Goal: Task Accomplishment & Management: Use online tool/utility

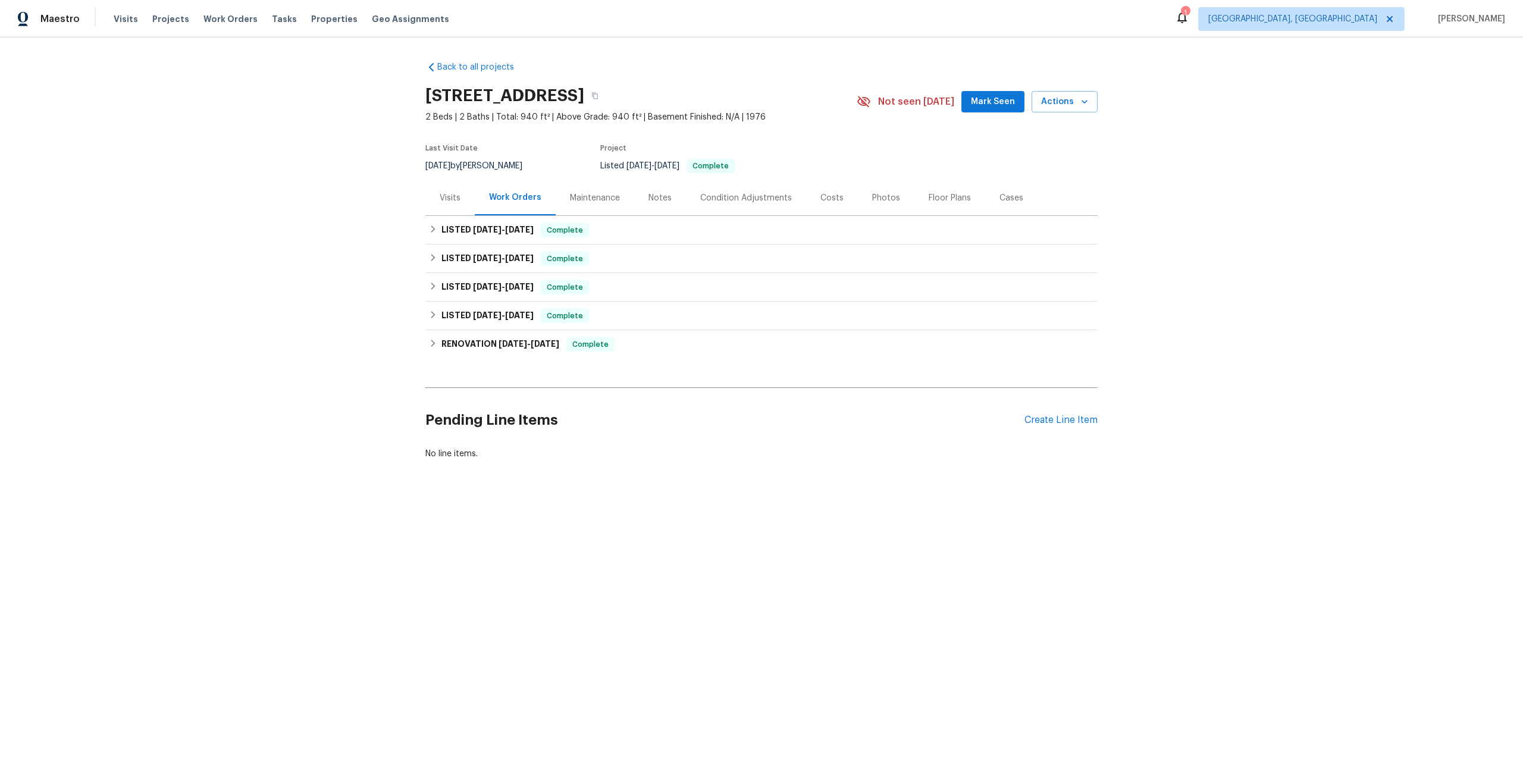
click at [603, 192] on div "Maintenance" at bounding box center [595, 198] width 50 height 12
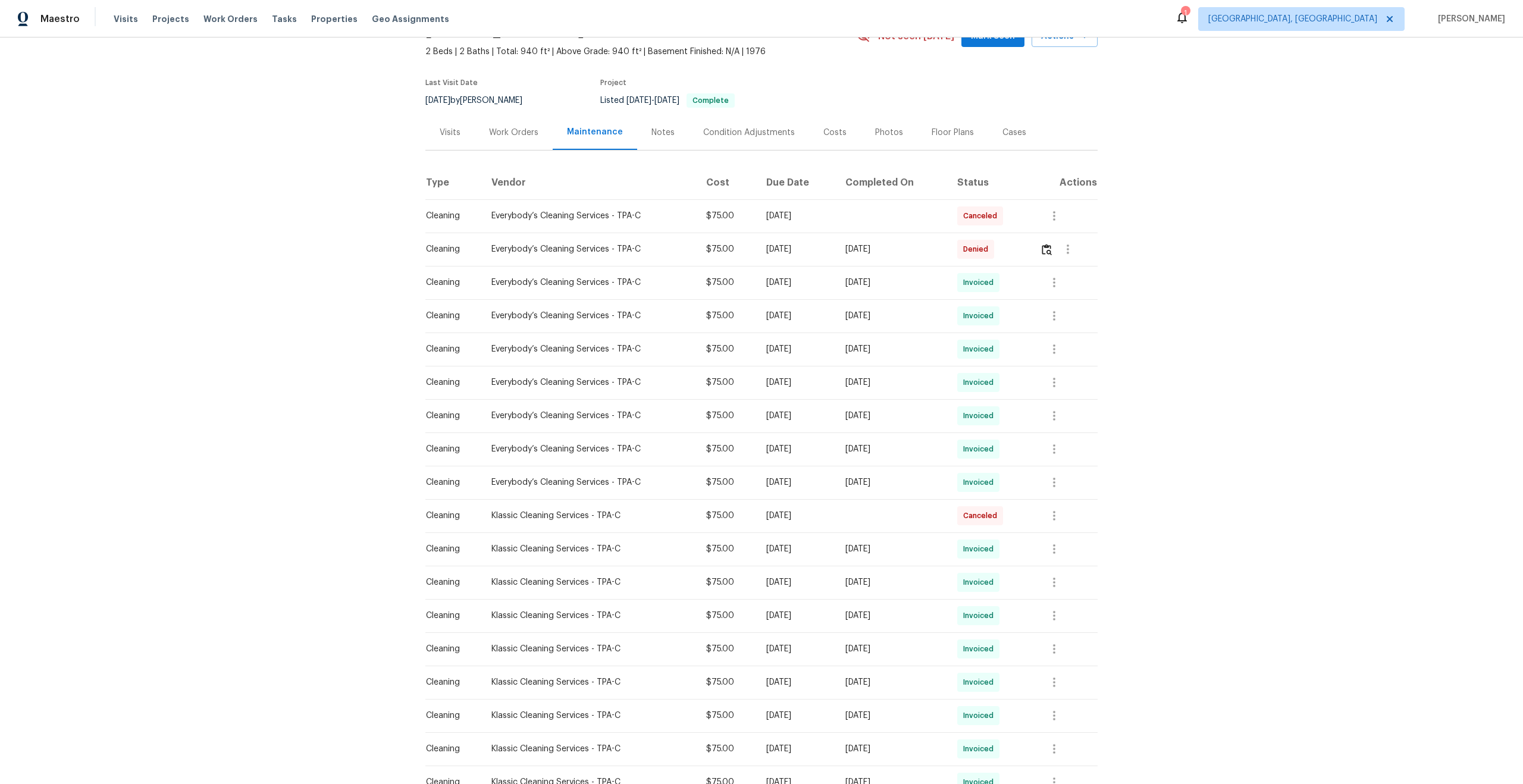
scroll to position [413, 0]
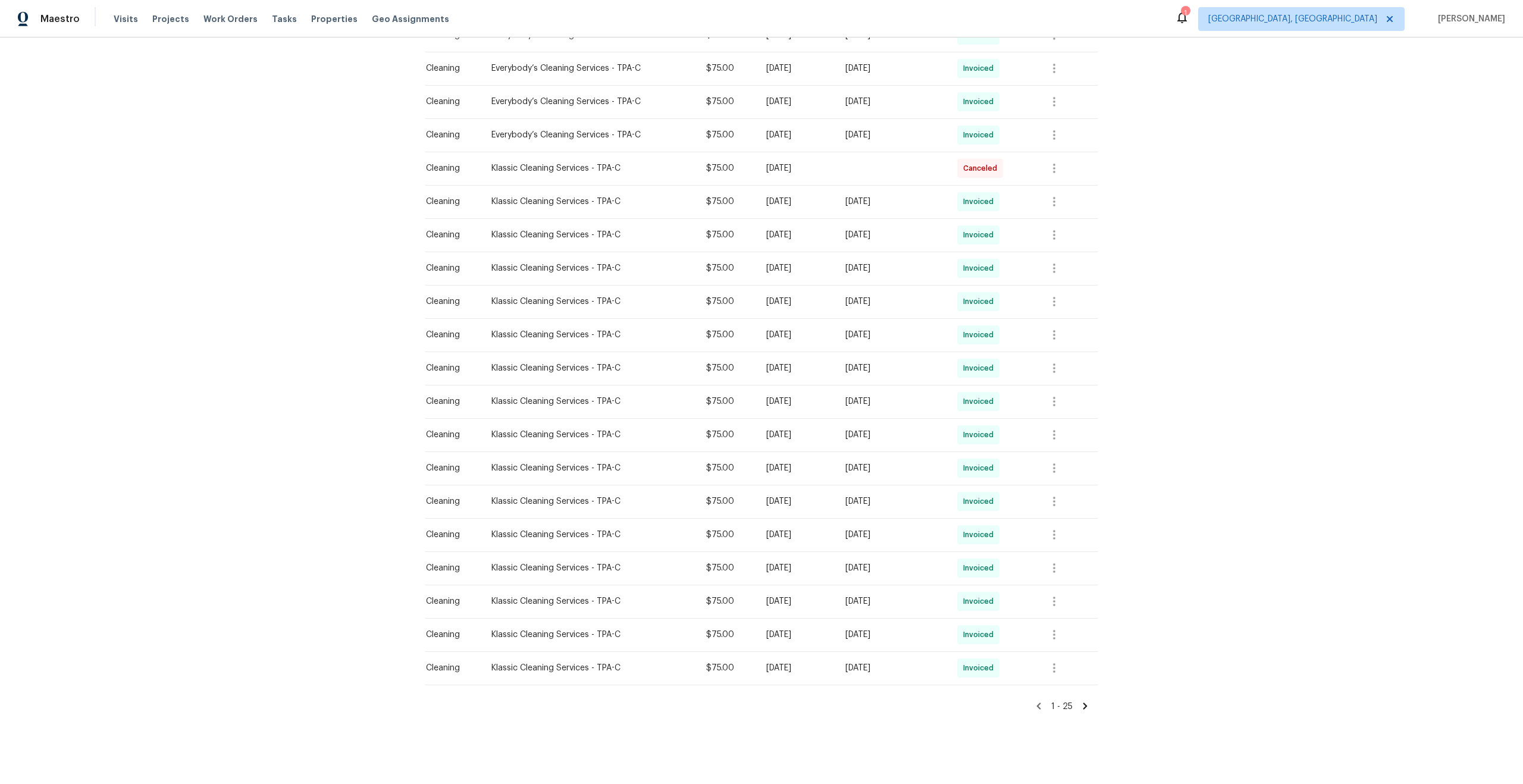
click at [1085, 704] on icon at bounding box center [1085, 705] width 4 height 6
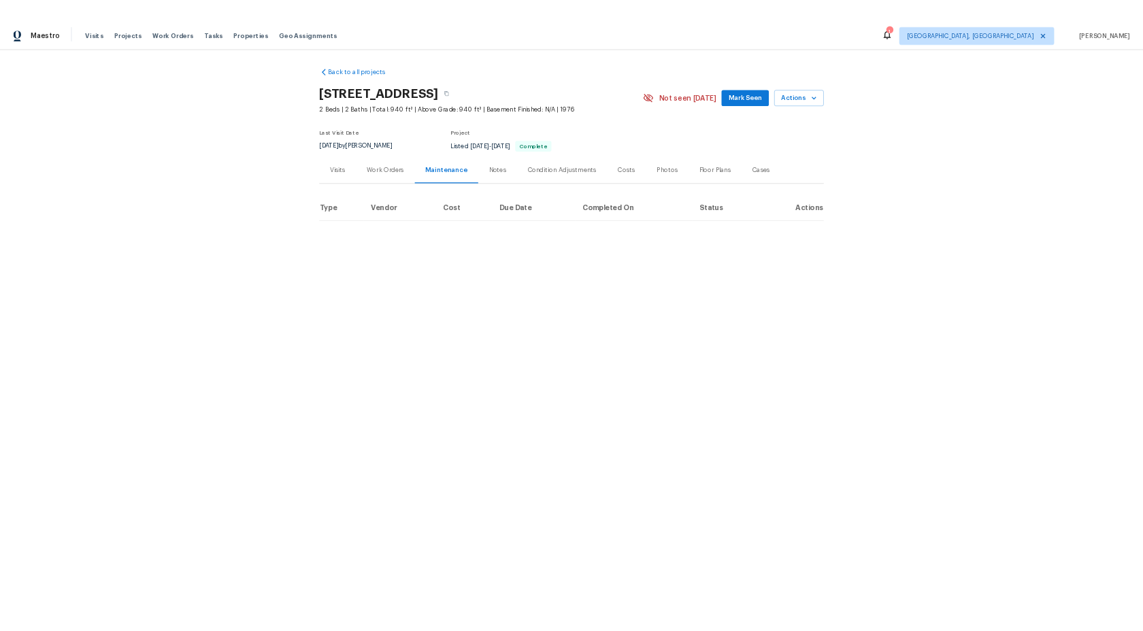
scroll to position [0, 0]
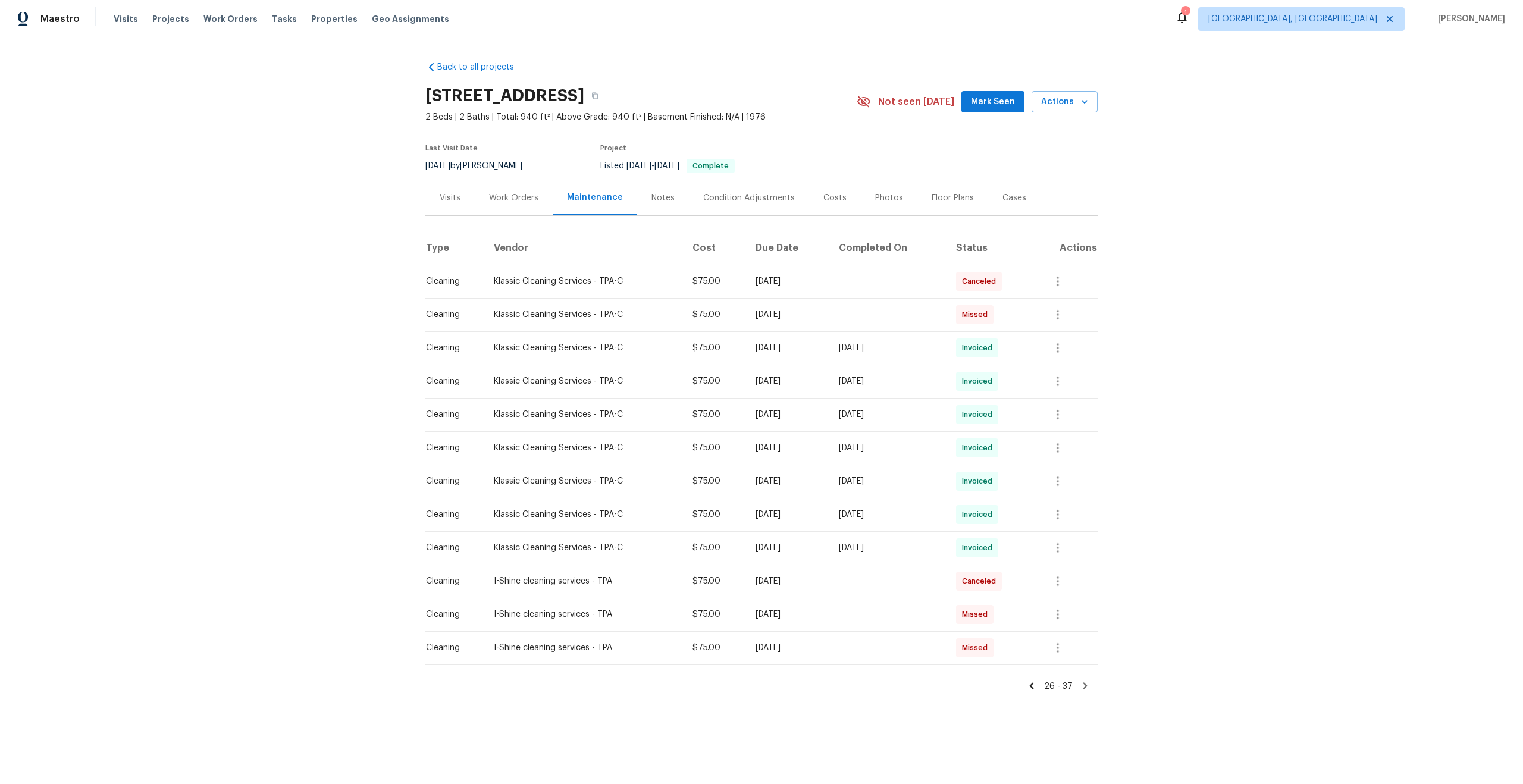
click at [1084, 688] on icon at bounding box center [1085, 685] width 4 height 6
click at [1086, 685] on icon at bounding box center [1085, 685] width 4 height 6
click at [1034, 688] on icon at bounding box center [1032, 685] width 4 height 6
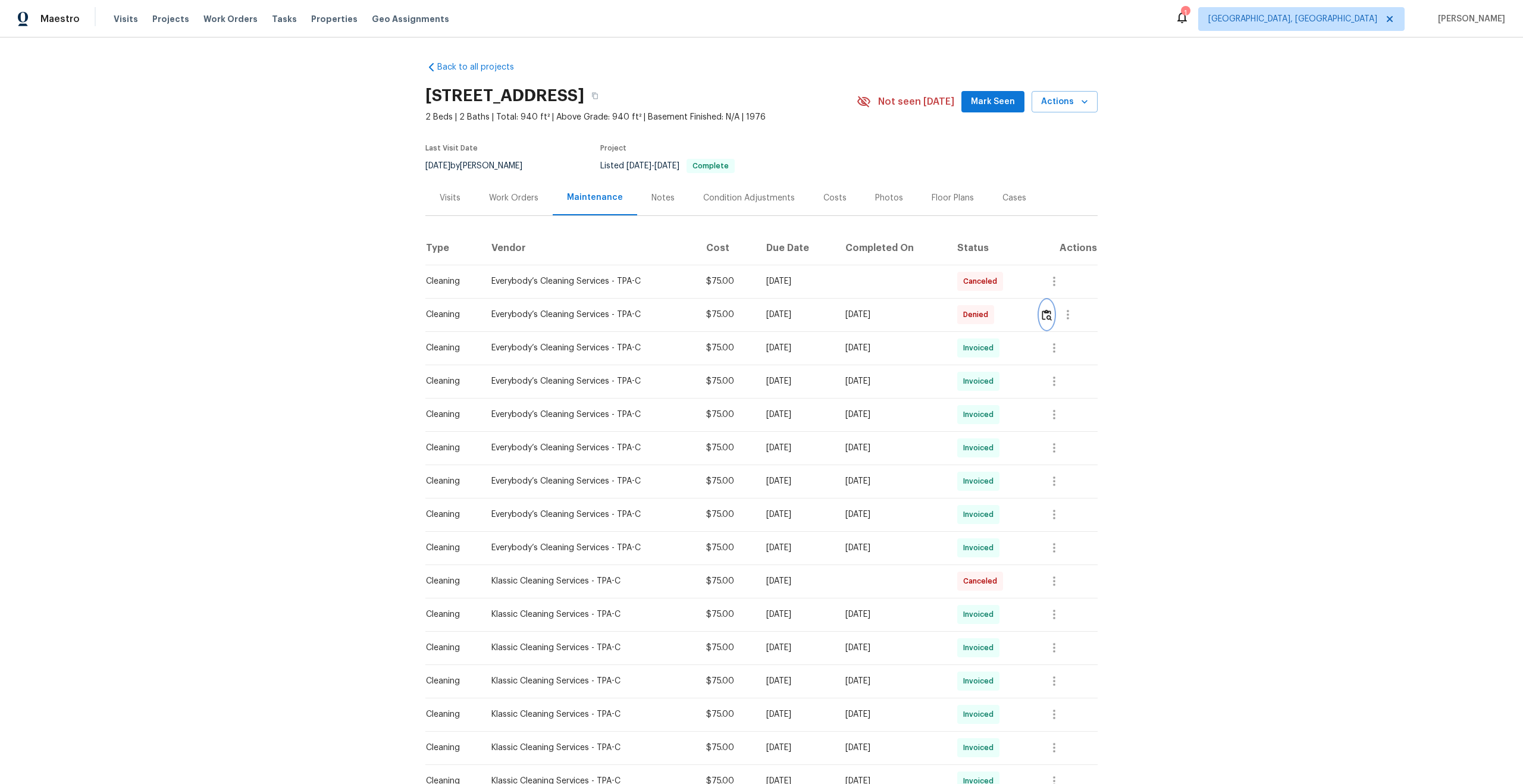
click at [1052, 316] on img "button" at bounding box center [1047, 315] width 10 height 11
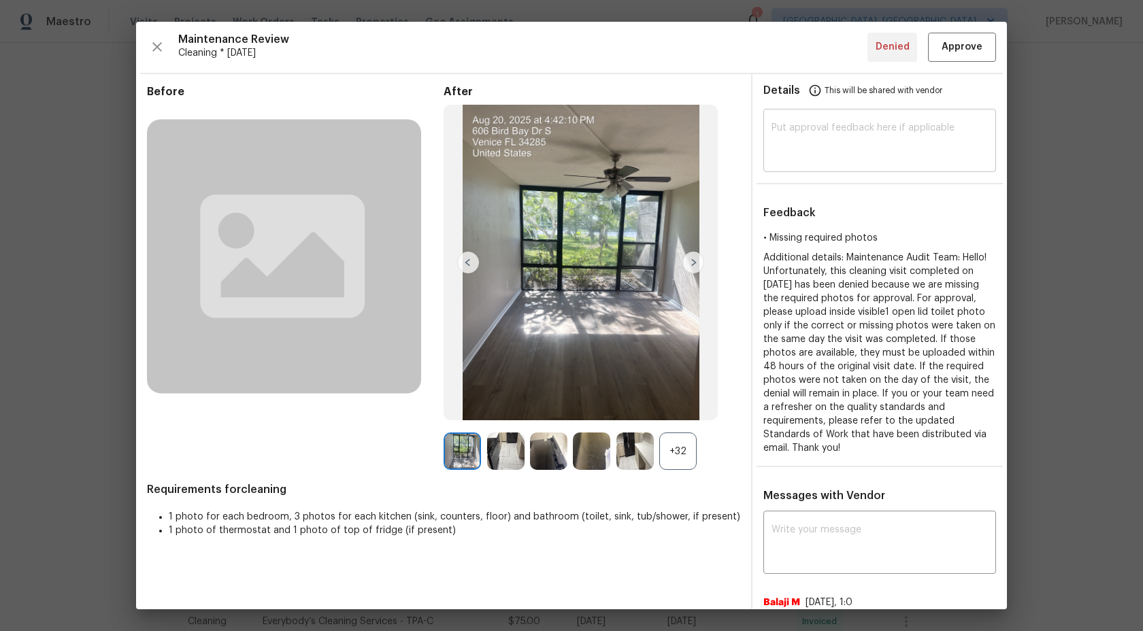
click at [831, 157] on textarea at bounding box center [880, 142] width 216 height 38
type textarea "H"
type textarea "Maintenance Audit Team: We approve this visit now."
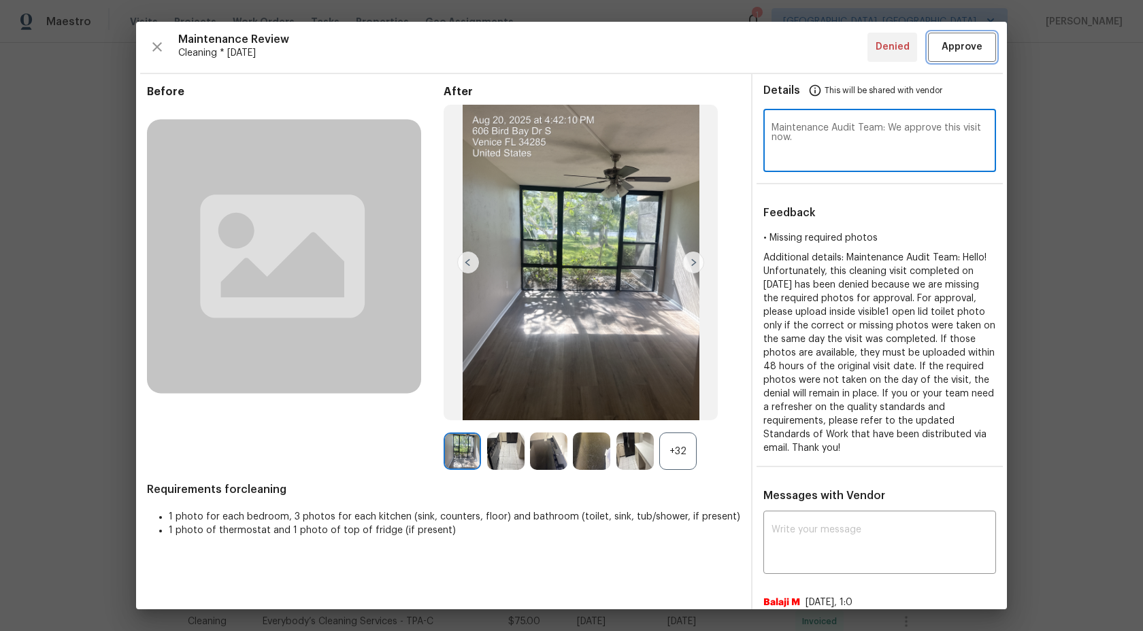
click at [950, 44] on span "Approve" at bounding box center [962, 47] width 41 height 17
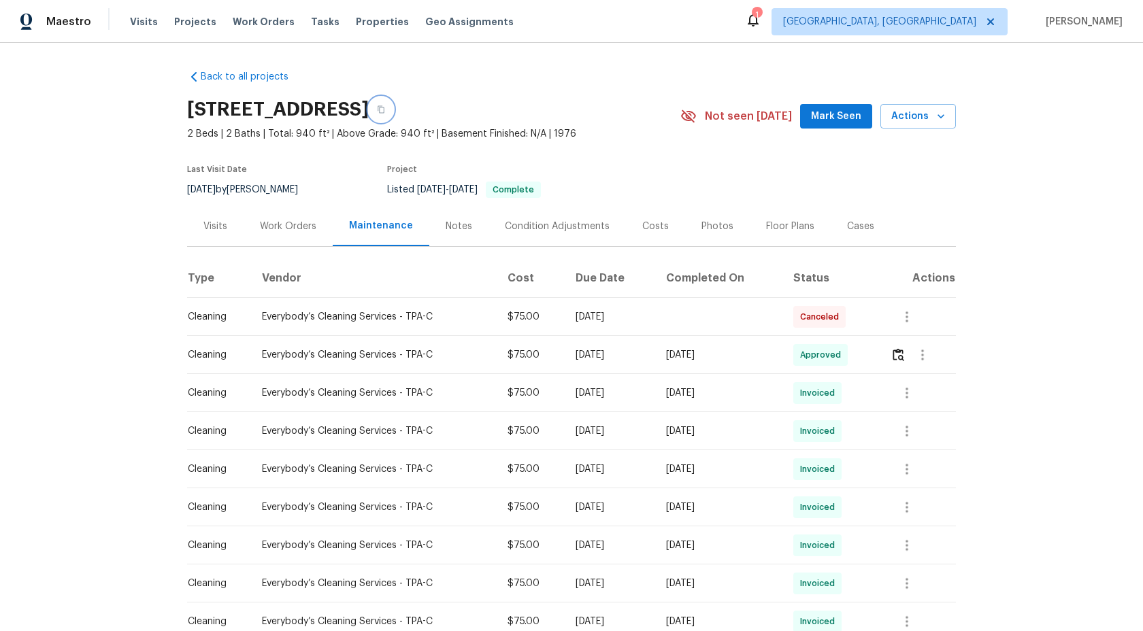
drag, startPoint x: 578, startPoint y: 107, endPoint x: 153, endPoint y: 95, distance: 425.4
click at [152, 94] on div "Back to all projects 612 Bird Bay Dr S Apt 113, Venice, FL 34285 2 Beds | 2 Bat…" at bounding box center [571, 337] width 1143 height 589
click at [385, 111] on icon "button" at bounding box center [381, 109] width 8 height 8
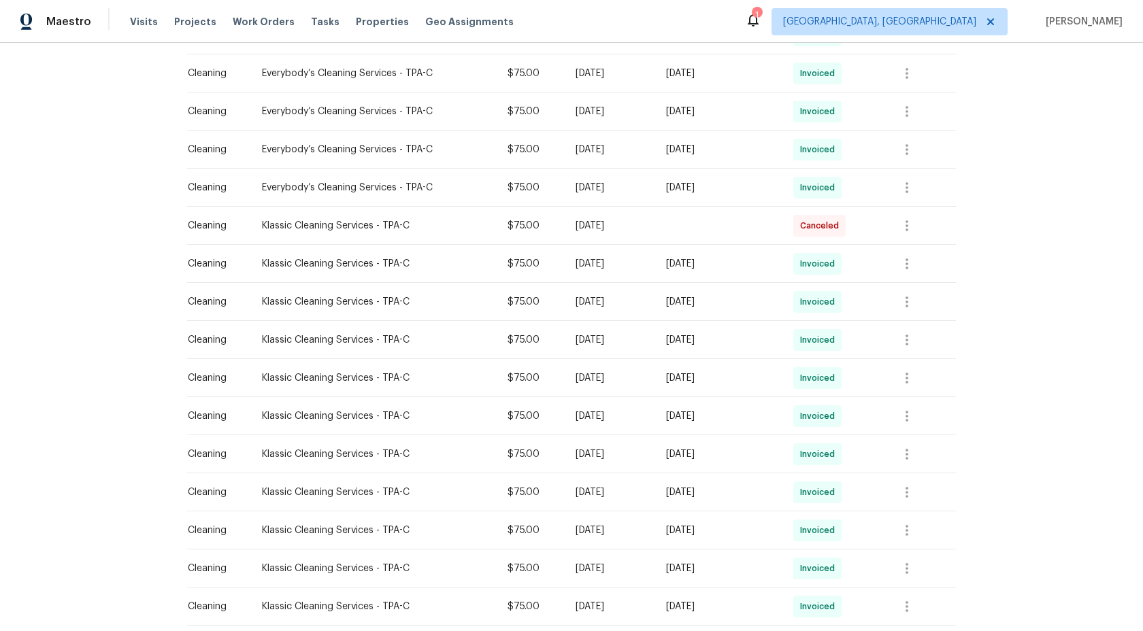
scroll to position [727, 0]
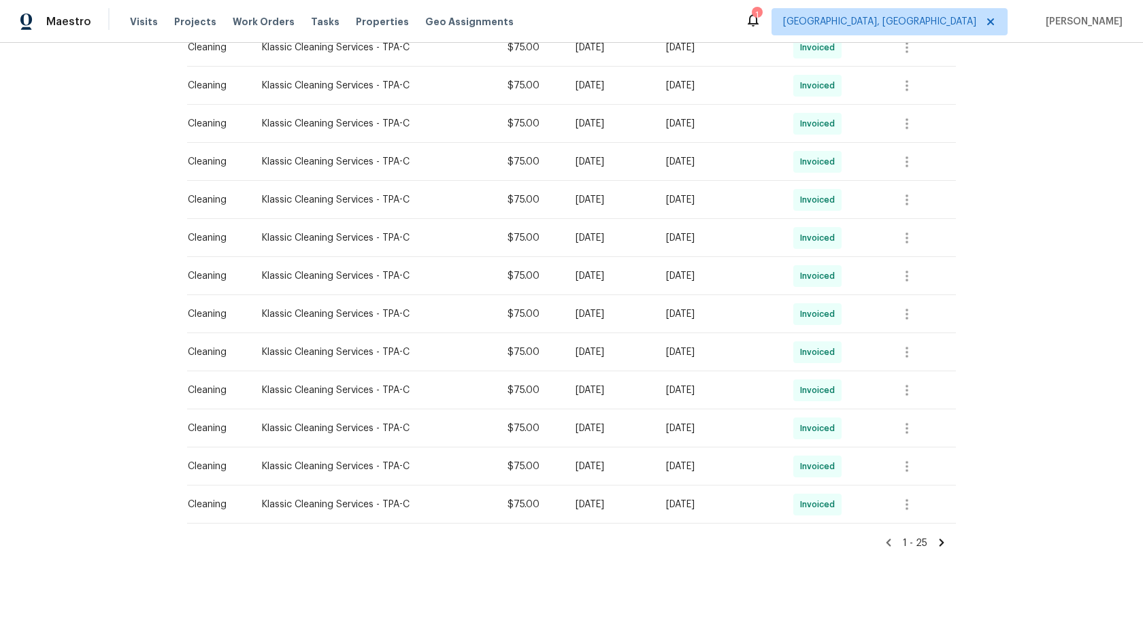
click at [889, 542] on icon at bounding box center [889, 542] width 5 height 7
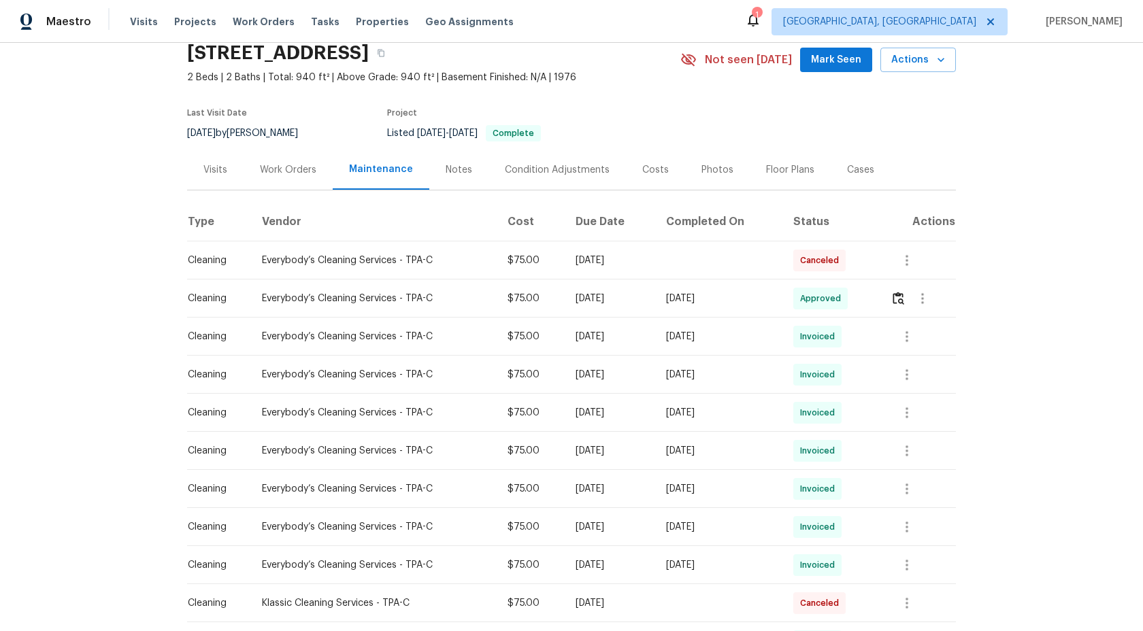
scroll to position [0, 0]
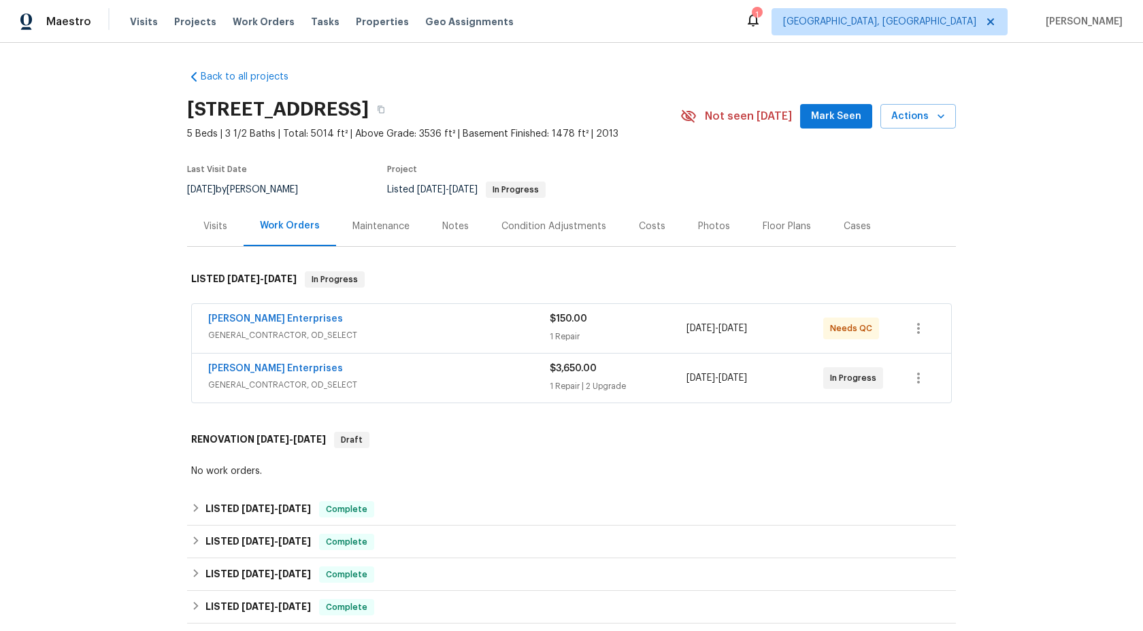
click at [378, 220] on div "Maintenance" at bounding box center [380, 227] width 57 height 14
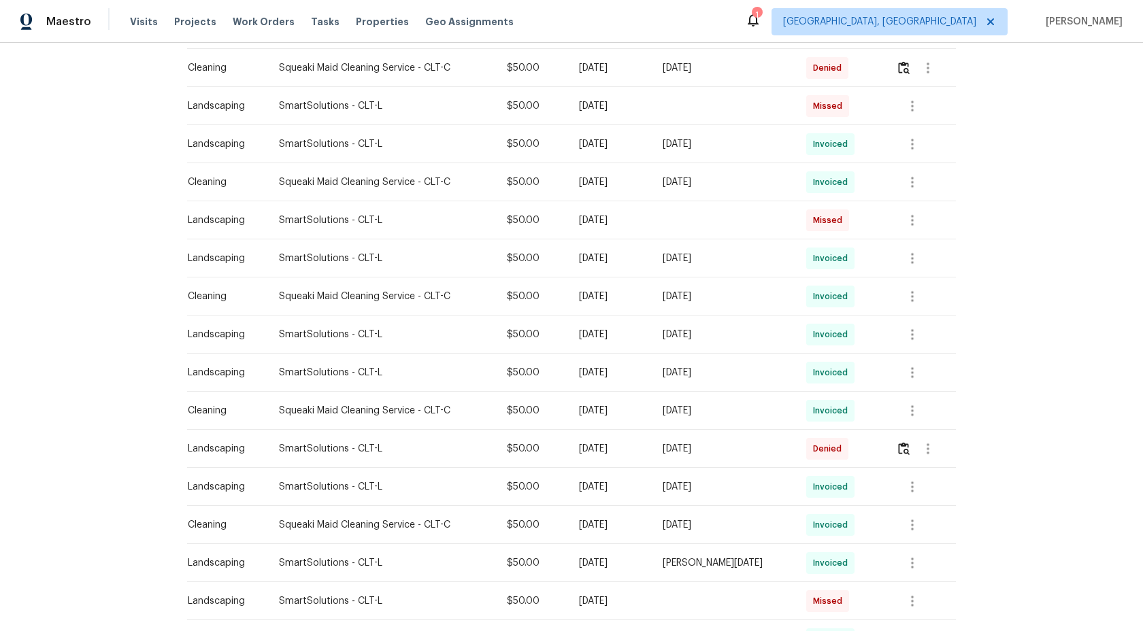
scroll to position [727, 0]
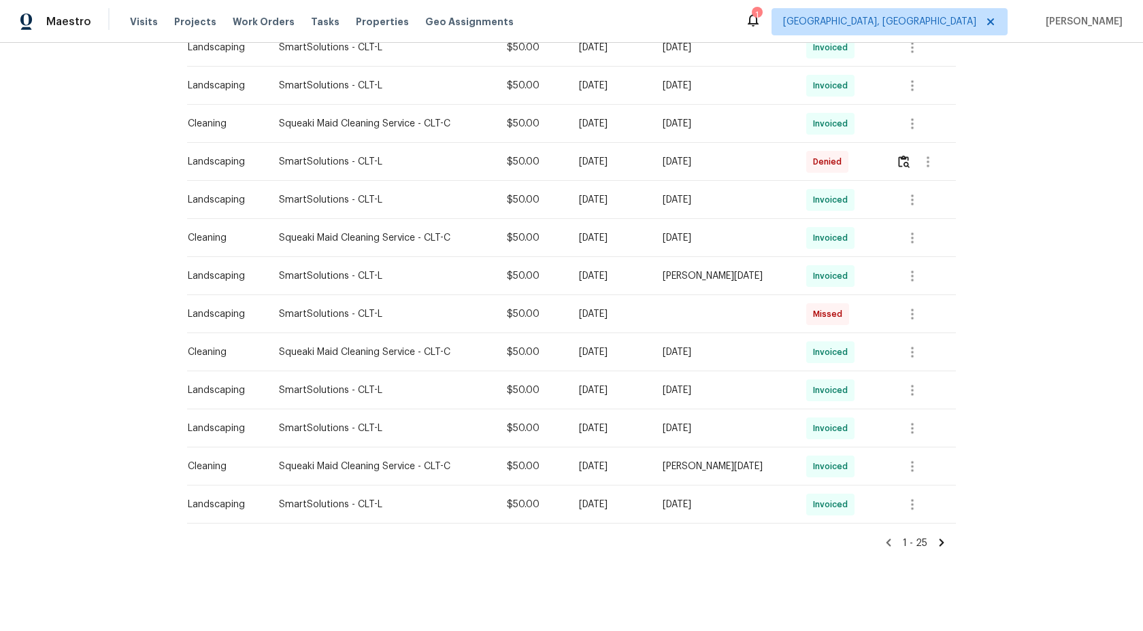
click at [942, 542] on icon at bounding box center [942, 542] width 5 height 7
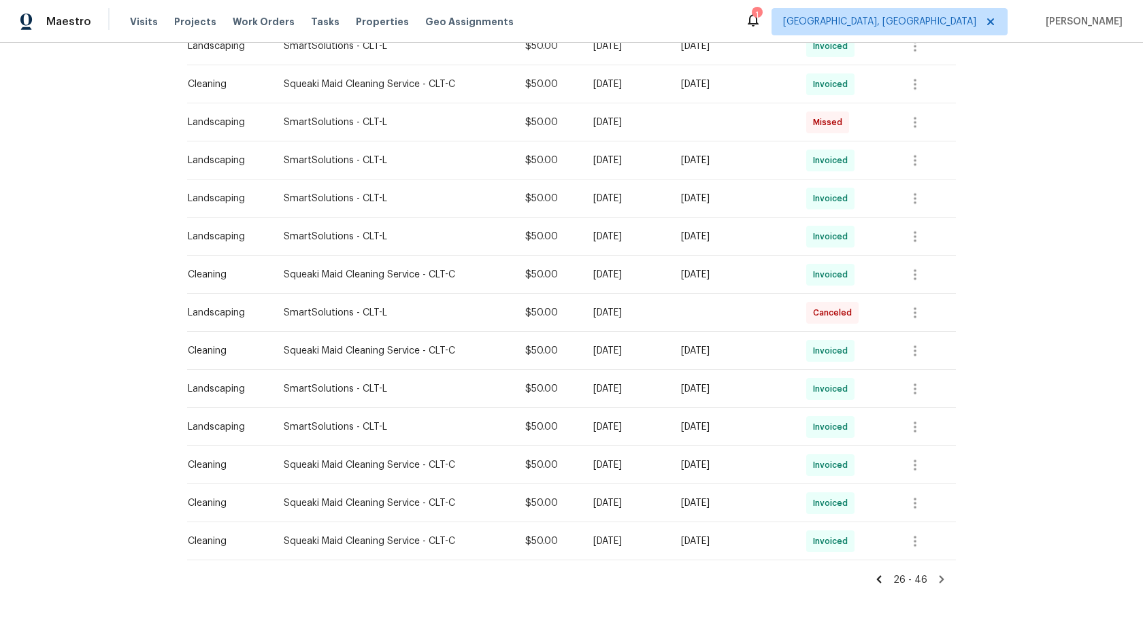
scroll to position [574, 0]
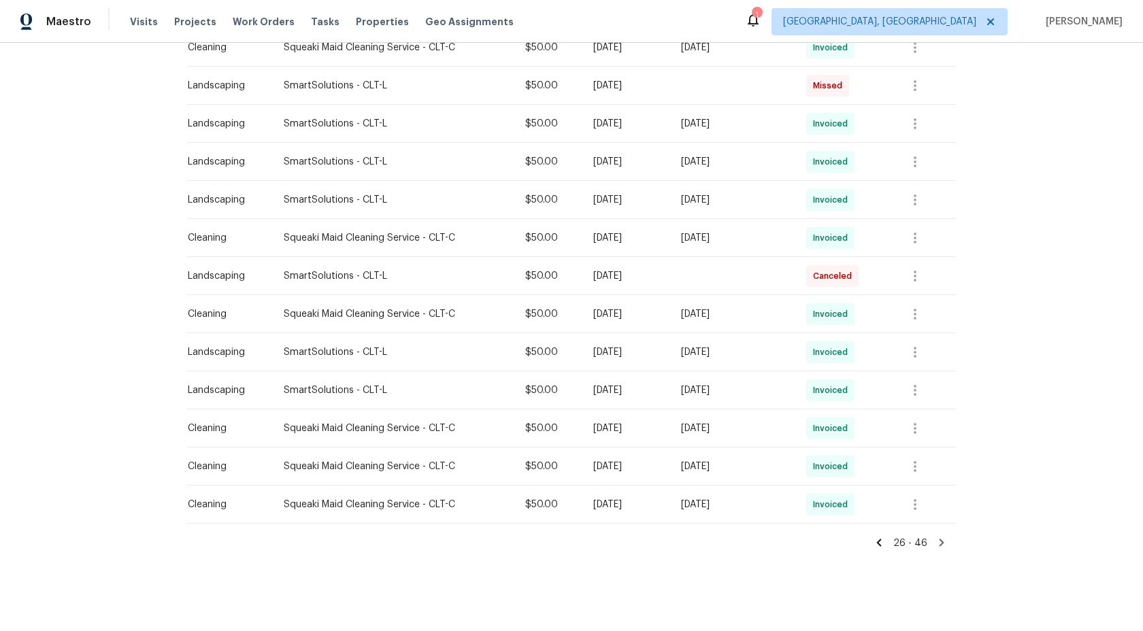
click at [940, 539] on icon at bounding box center [942, 542] width 5 height 7
click at [940, 540] on icon at bounding box center [942, 542] width 5 height 7
click at [940, 541] on icon at bounding box center [942, 542] width 5 height 7
click at [882, 540] on icon at bounding box center [879, 542] width 5 height 7
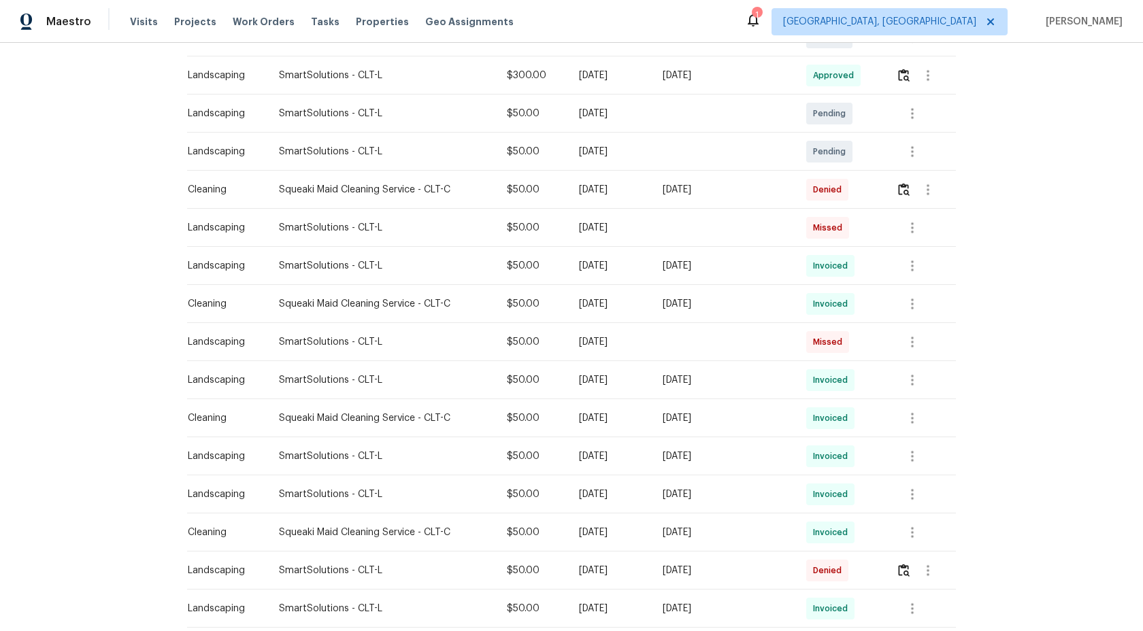
scroll to position [374, 0]
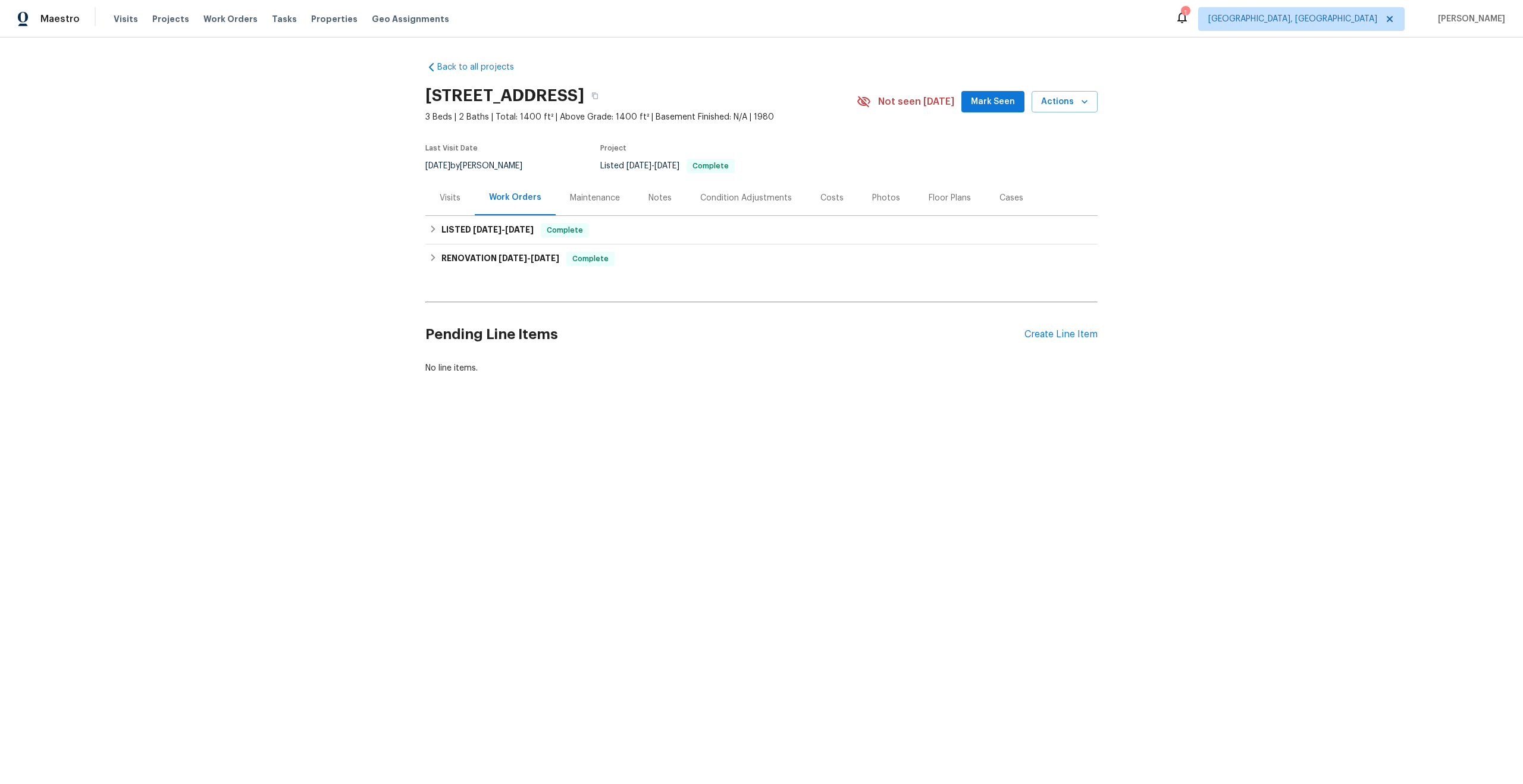
click at [581, 198] on div "Maintenance" at bounding box center [595, 198] width 50 height 12
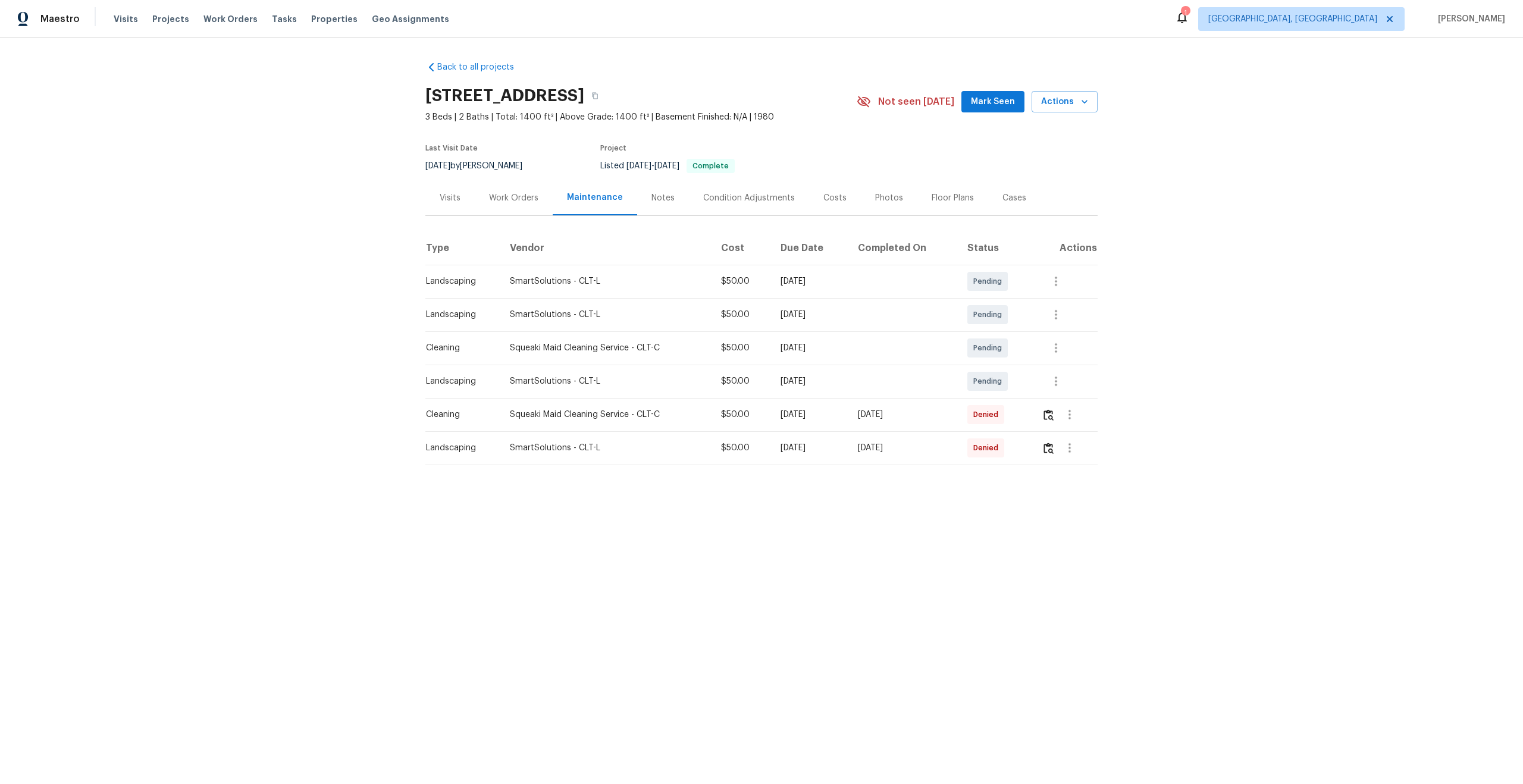
click at [1138, 537] on html "Maestro Visits Projects Work Orders Tasks Properties Geo Assignments 1 [GEOGRAP…" at bounding box center [762, 268] width 1523 height 537
click at [933, 505] on div "Back to all projects [STREET_ADDRESS] 3 Beds | 2 Baths | Total: 1400 ft² | Abov…" at bounding box center [762, 287] width 1523 height 499
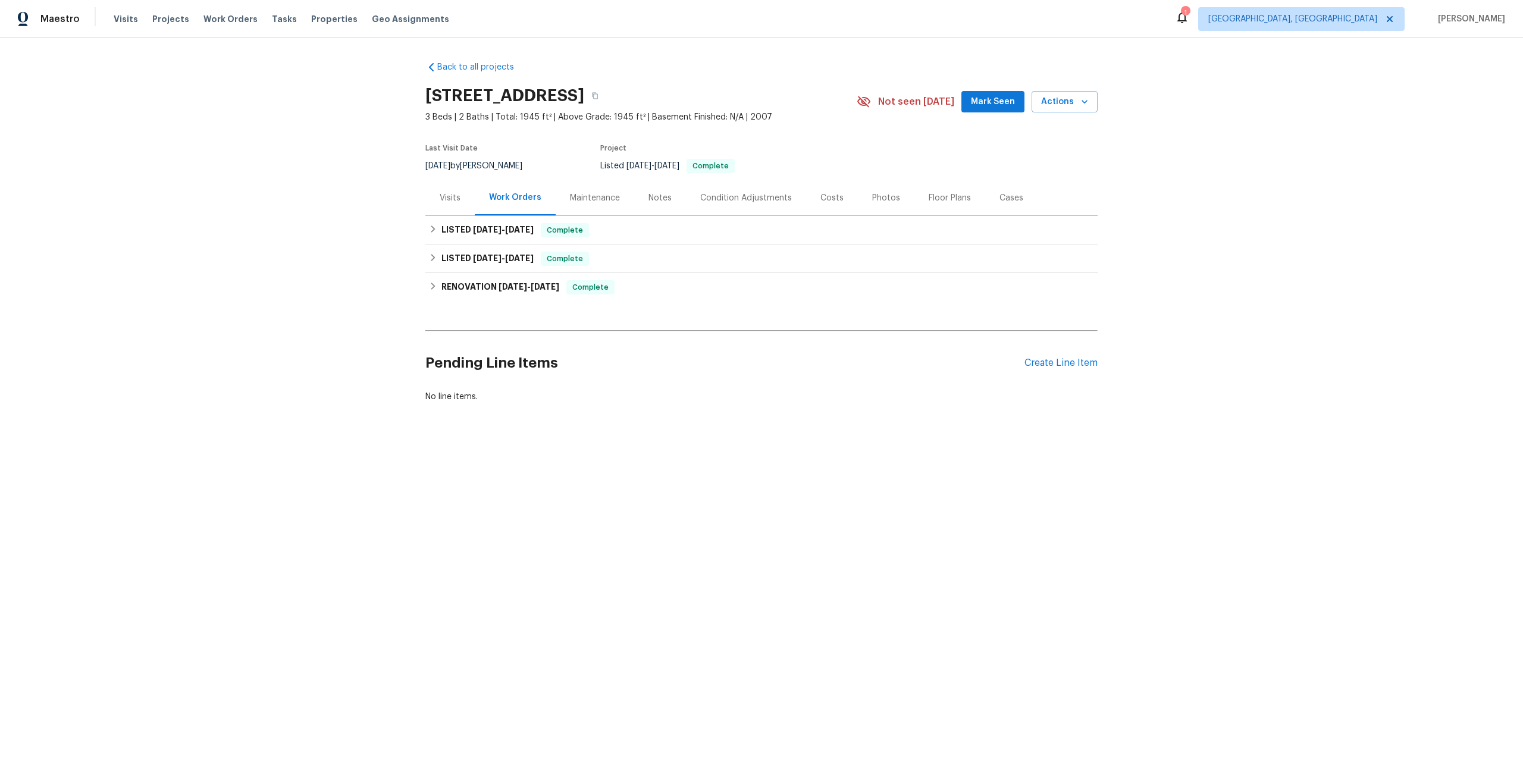
click at [584, 195] on div "Maintenance" at bounding box center [595, 198] width 50 height 12
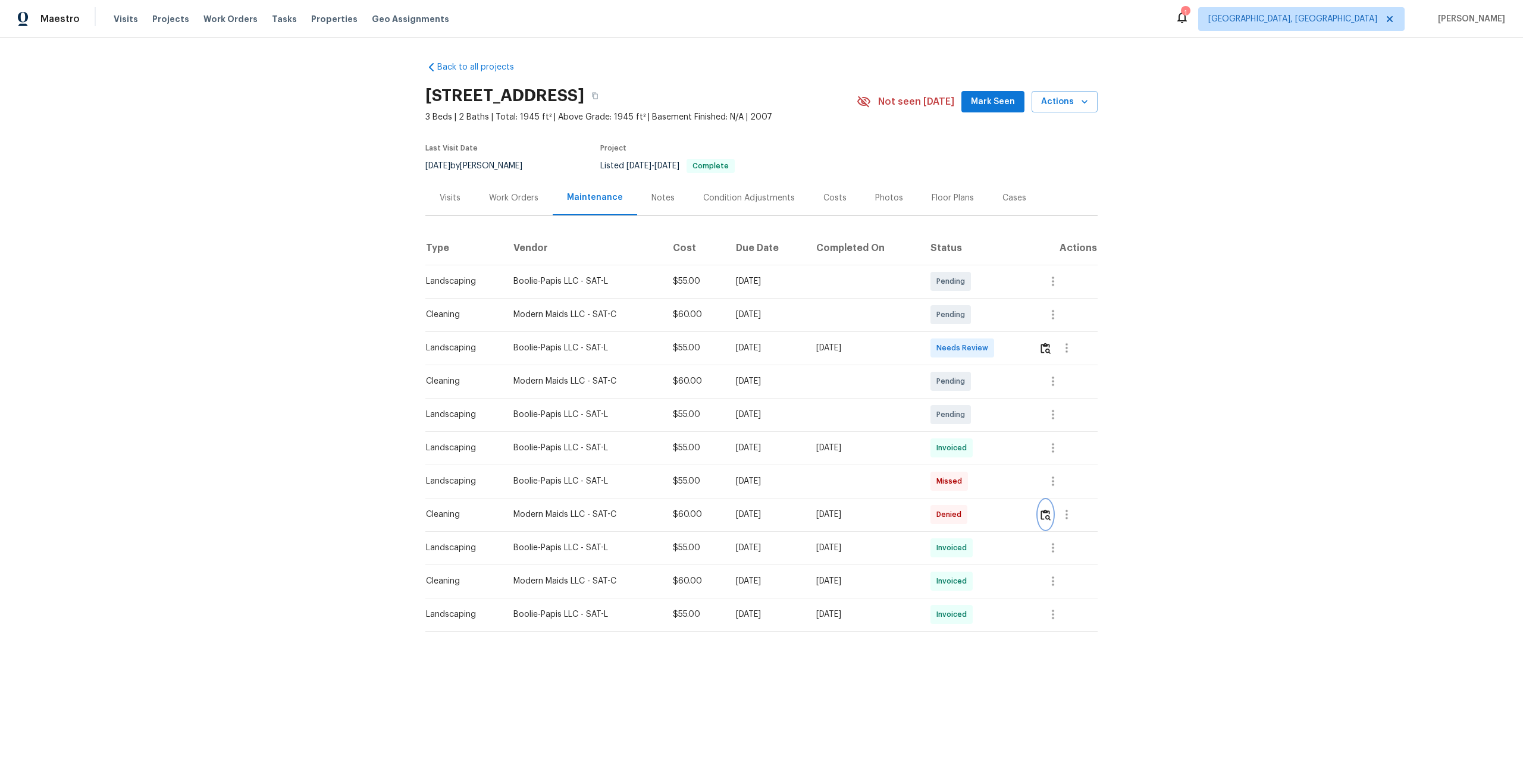
click at [1050, 513] on img "button" at bounding box center [1046, 514] width 10 height 11
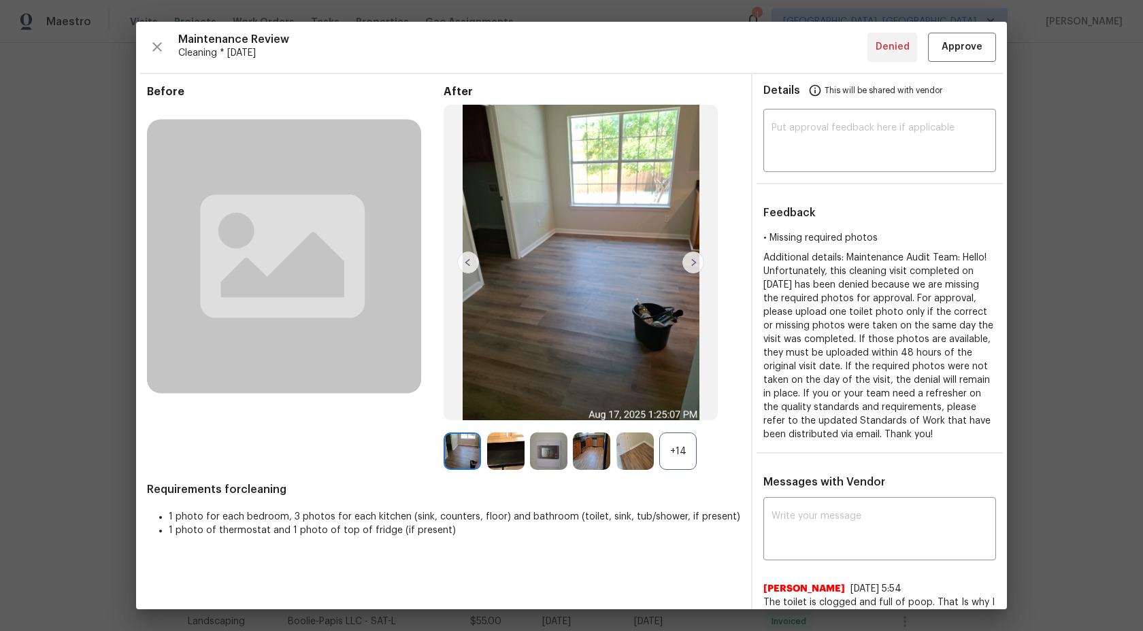
click at [681, 452] on div "+14" at bounding box center [677, 451] width 37 height 37
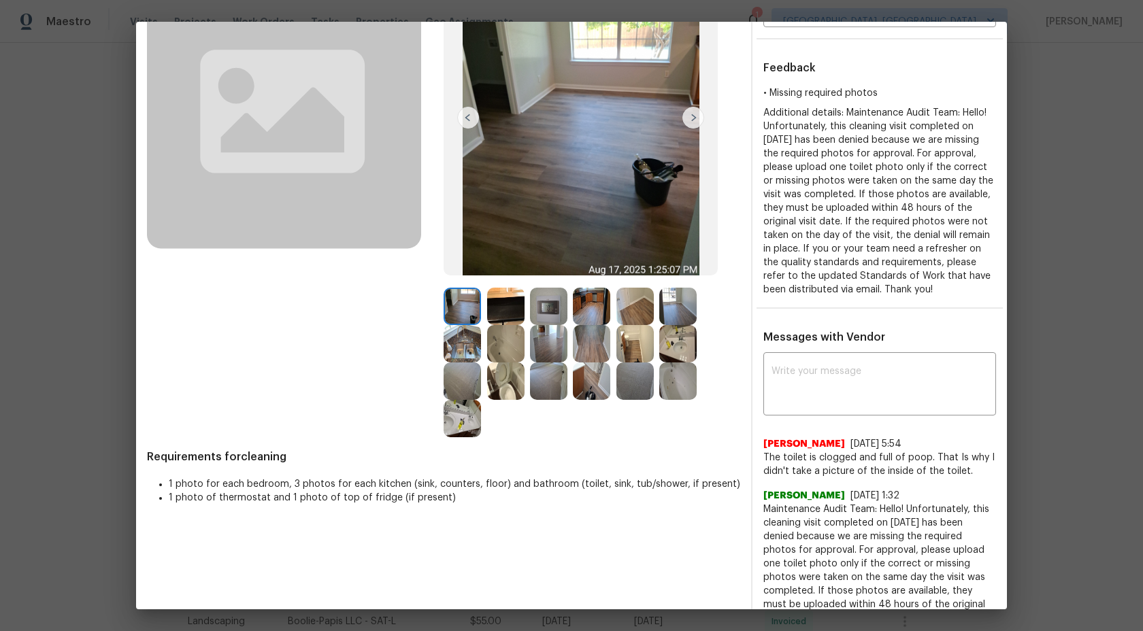
scroll to position [142, 0]
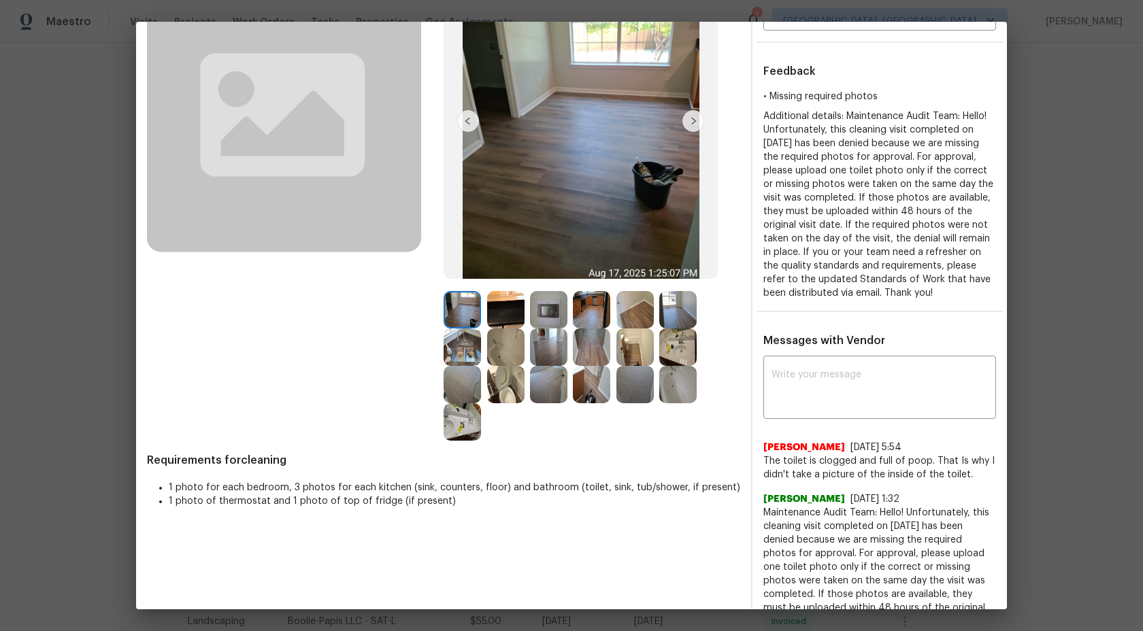
click at [840, 480] on span "The toilet is clogged and full of poop. That Is why I didn't take a picture of …" at bounding box center [879, 468] width 233 height 27
copy span "clogged"
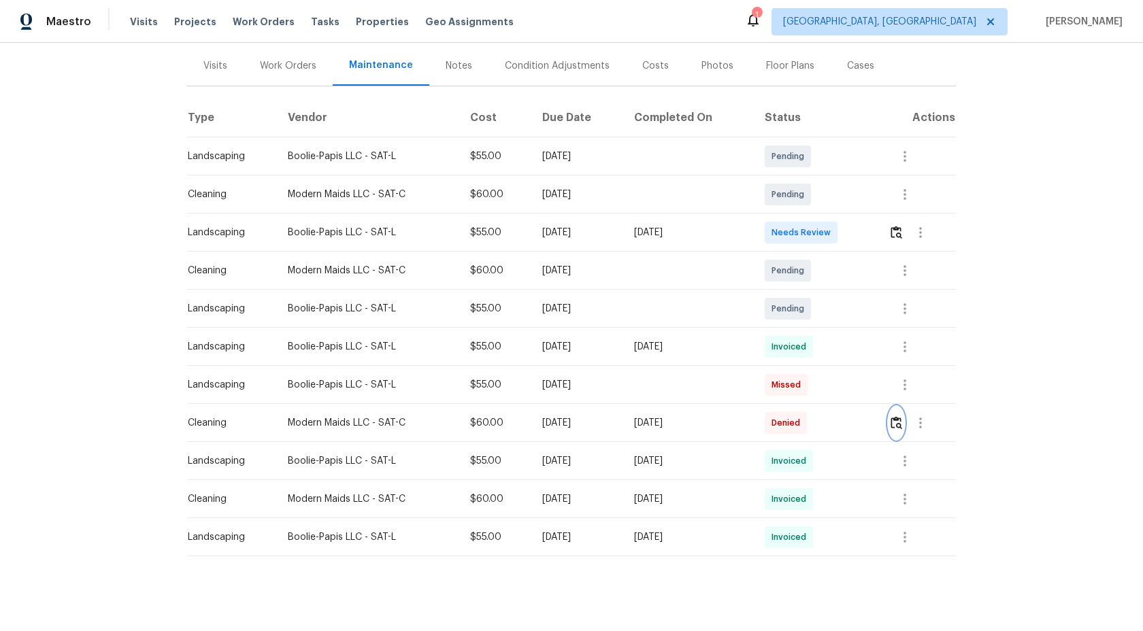
scroll to position [167, 0]
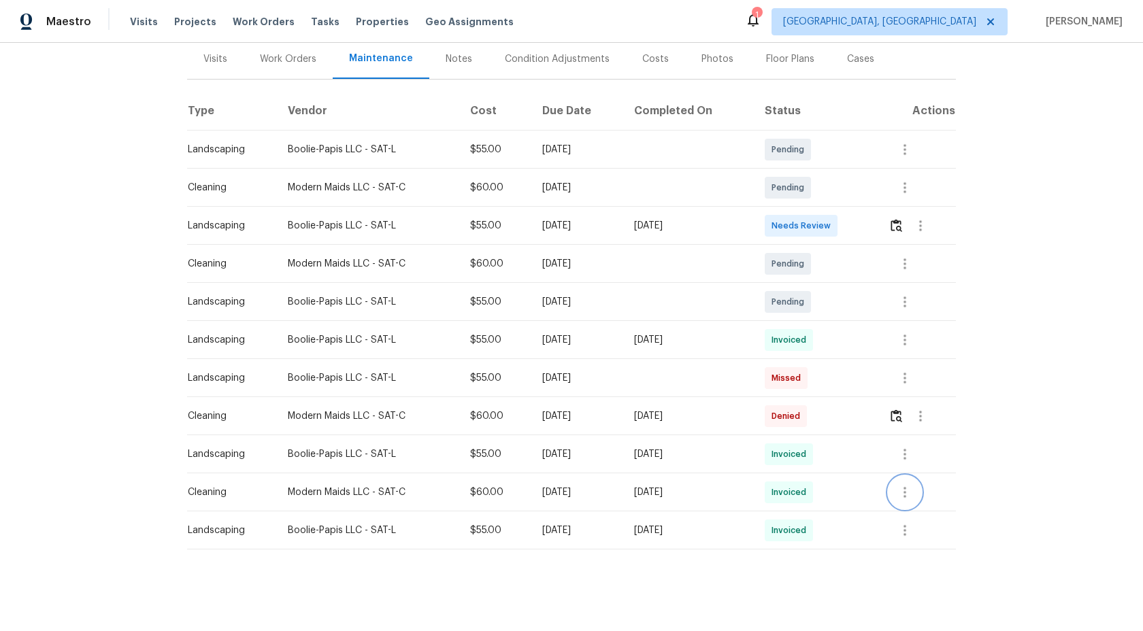
click at [910, 489] on icon "button" at bounding box center [905, 492] width 16 height 16
click at [919, 509] on li "View details" at bounding box center [940, 515] width 95 height 22
click at [949, 512] on li "View details" at bounding box center [940, 515] width 95 height 22
click at [902, 418] on div at bounding box center [571, 315] width 1143 height 631
click at [902, 418] on img "button" at bounding box center [897, 416] width 12 height 13
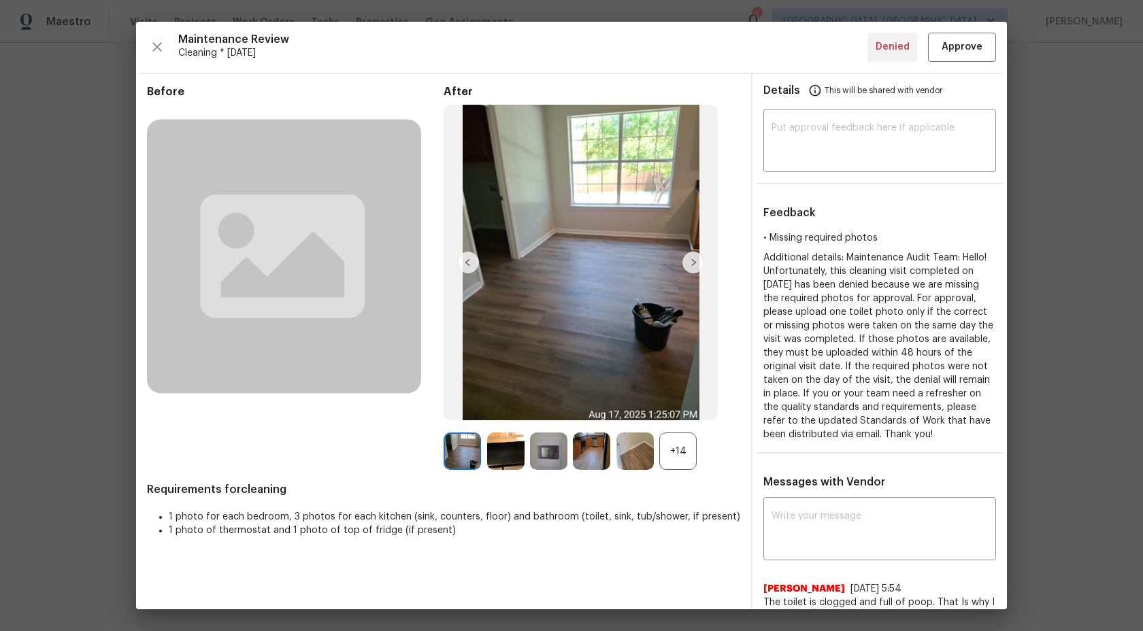
scroll to position [304, 0]
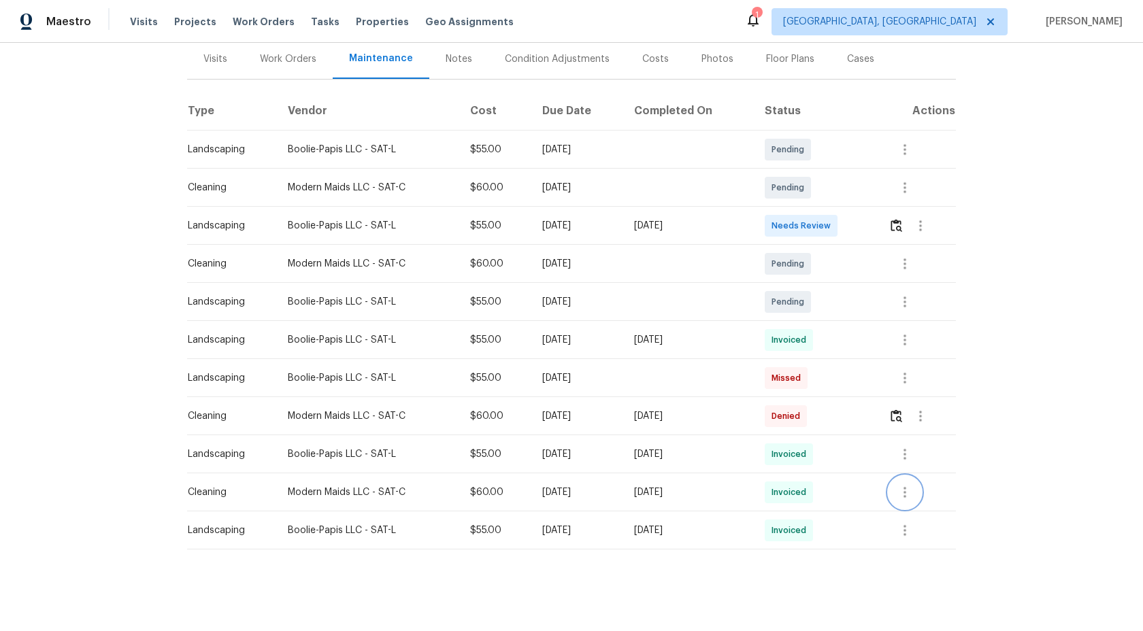
click at [912, 490] on icon "button" at bounding box center [905, 492] width 16 height 16
click at [922, 513] on li "View details" at bounding box center [940, 515] width 95 height 22
click at [974, 398] on div at bounding box center [571, 315] width 1143 height 631
click at [900, 410] on img "button" at bounding box center [897, 416] width 12 height 13
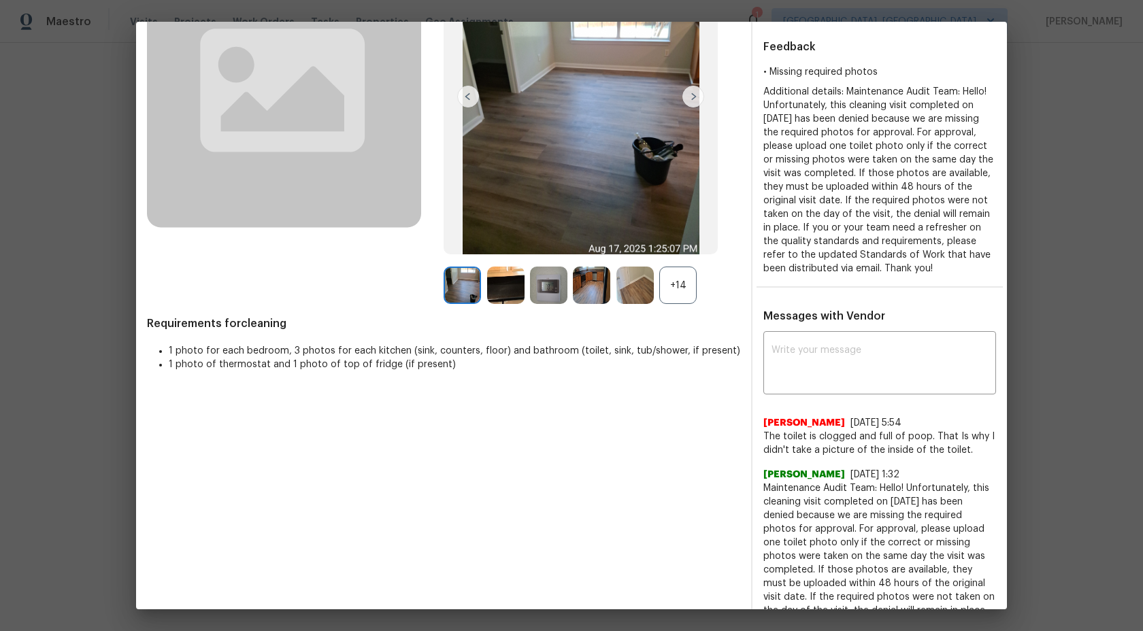
scroll to position [0, 0]
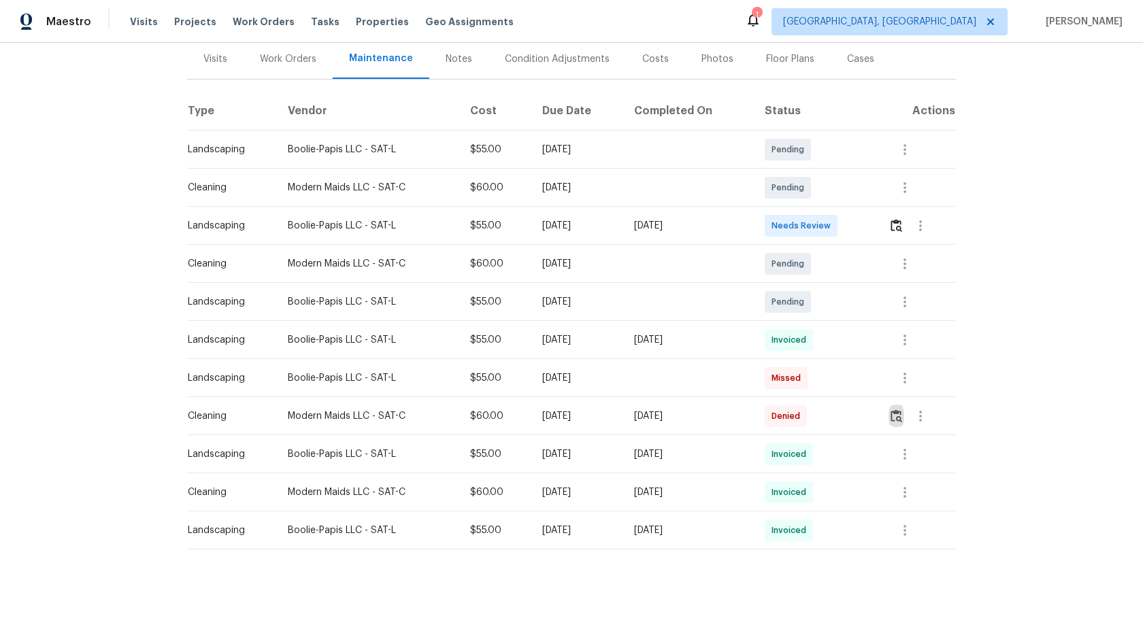
click at [289, 55] on div "Work Orders" at bounding box center [288, 59] width 56 height 14
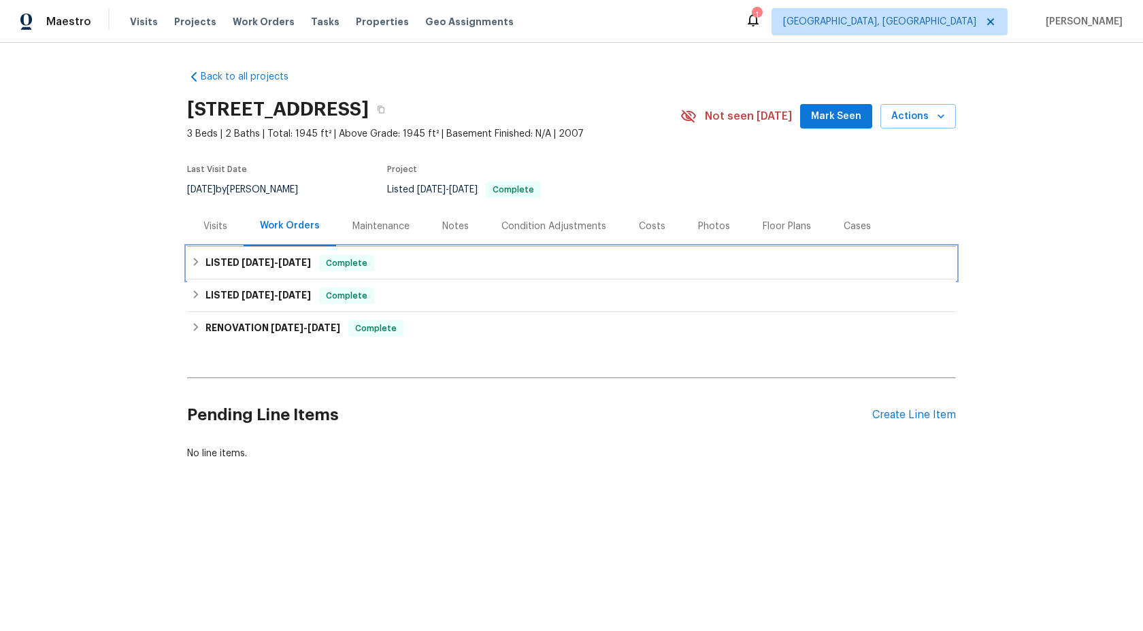
click at [254, 269] on h6 "LISTED 8/20/25 - 8/25/25" at bounding box center [257, 263] width 105 height 16
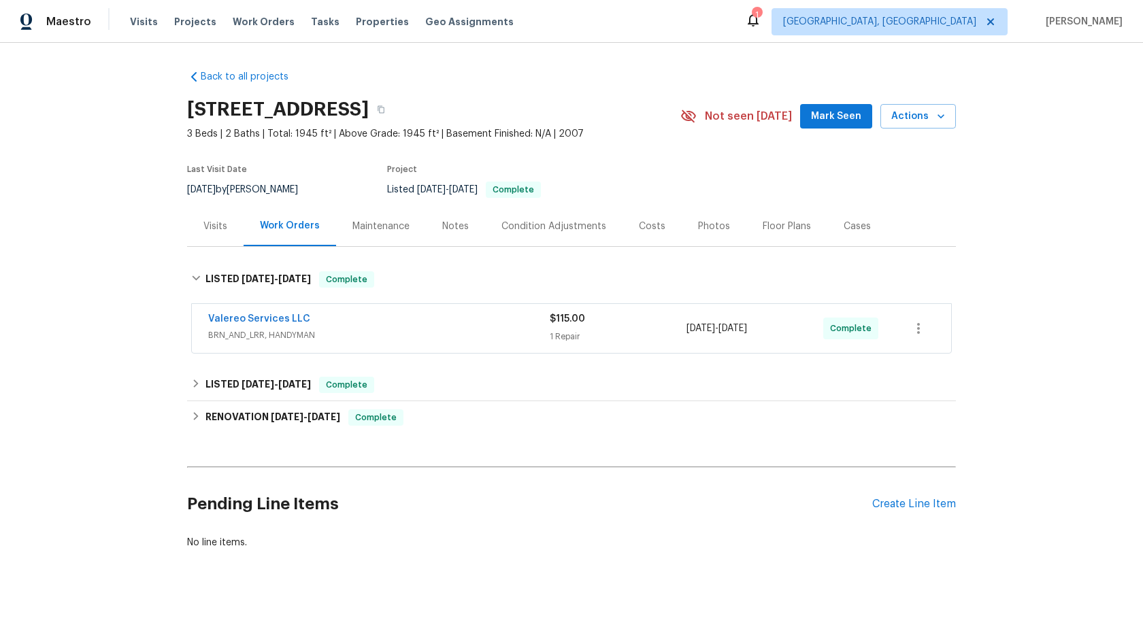
click at [328, 325] on div "Valereo Services LLC" at bounding box center [379, 320] width 342 height 16
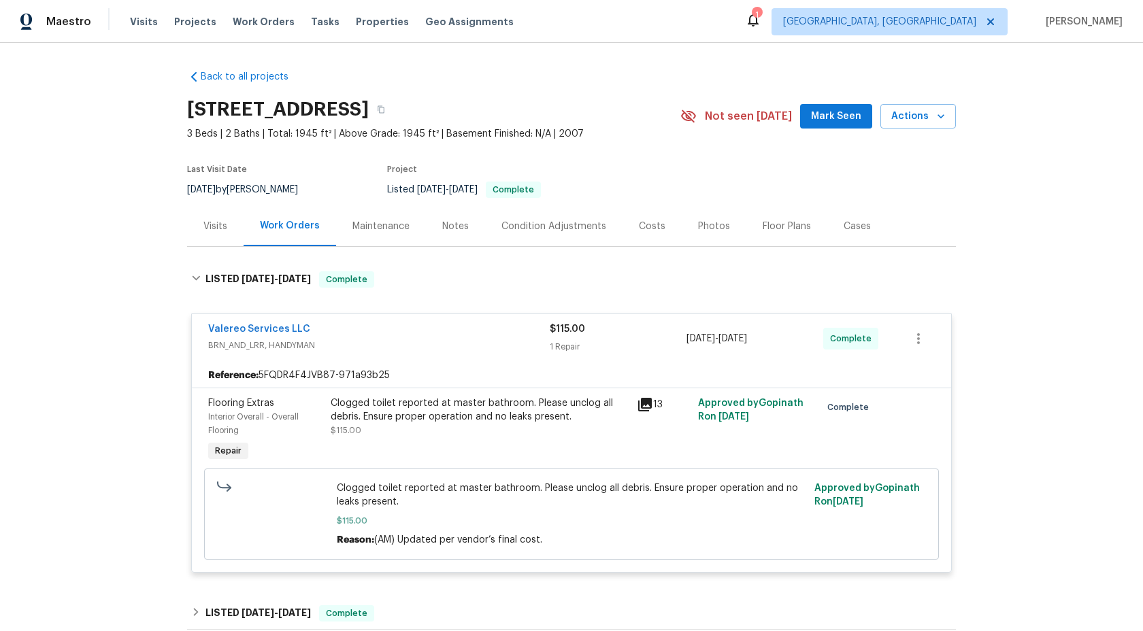
click at [638, 397] on icon at bounding box center [645, 405] width 16 height 16
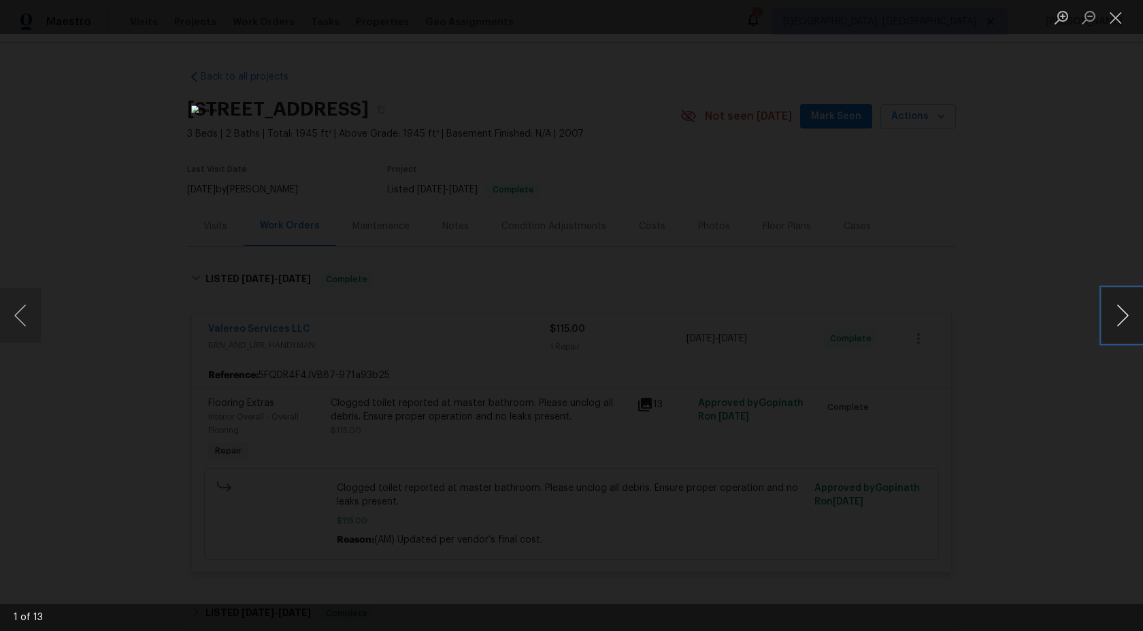
click at [1123, 308] on button "Next image" at bounding box center [1122, 316] width 41 height 54
click at [1123, 307] on button "Next image" at bounding box center [1122, 316] width 41 height 54
click at [1015, 306] on div "Lightbox" at bounding box center [571, 315] width 1143 height 631
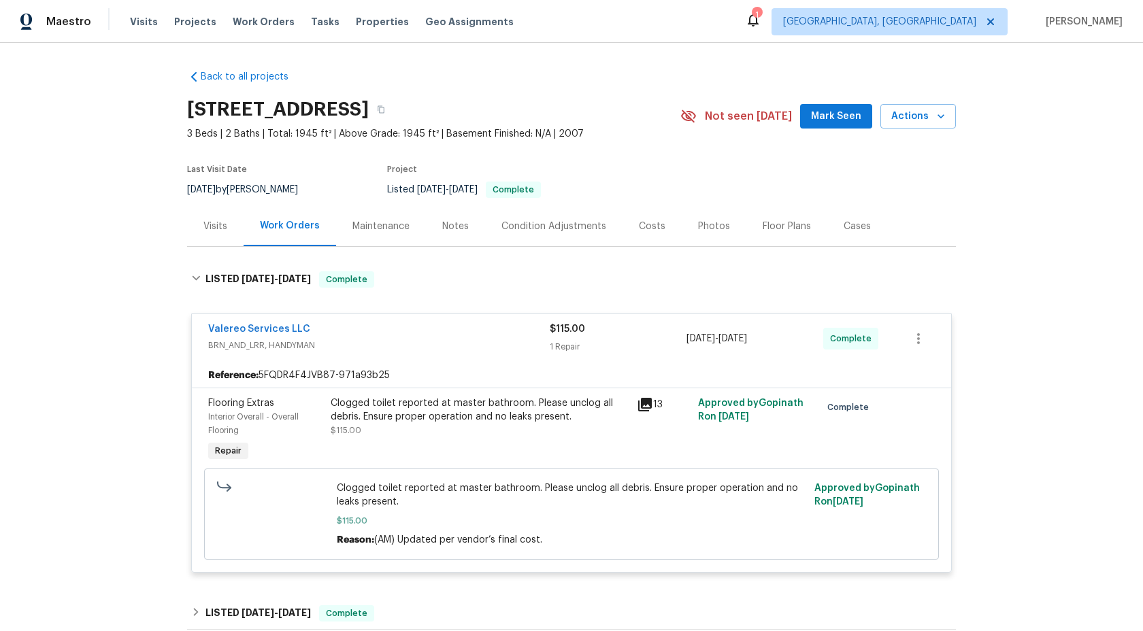
click at [398, 231] on div "Maintenance" at bounding box center [380, 227] width 57 height 14
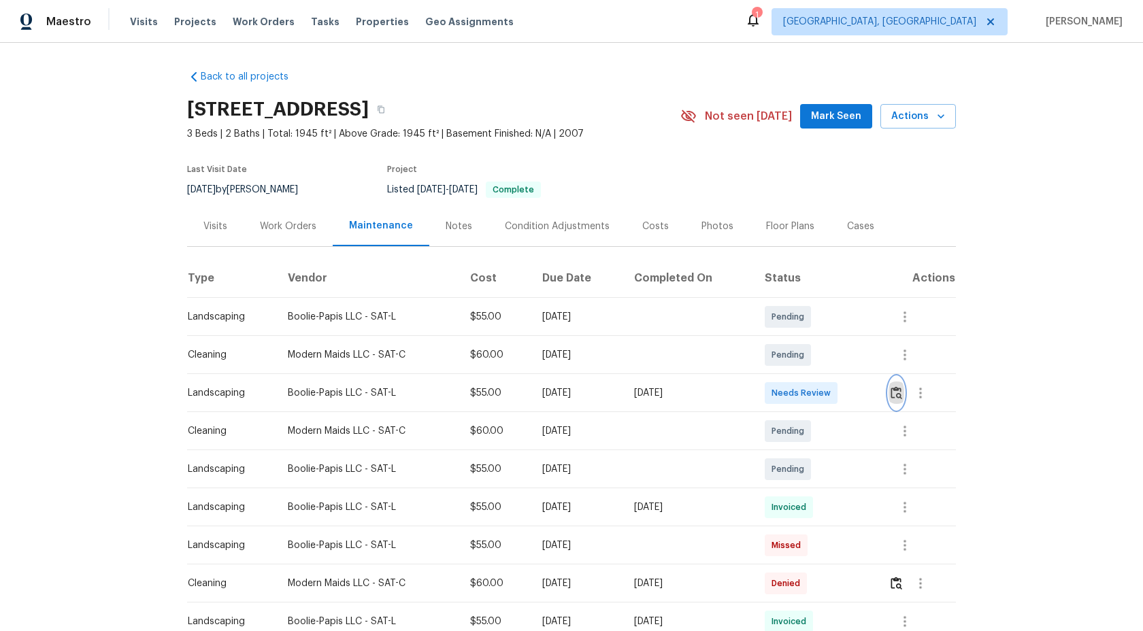
click at [900, 394] on img "button" at bounding box center [897, 392] width 12 height 13
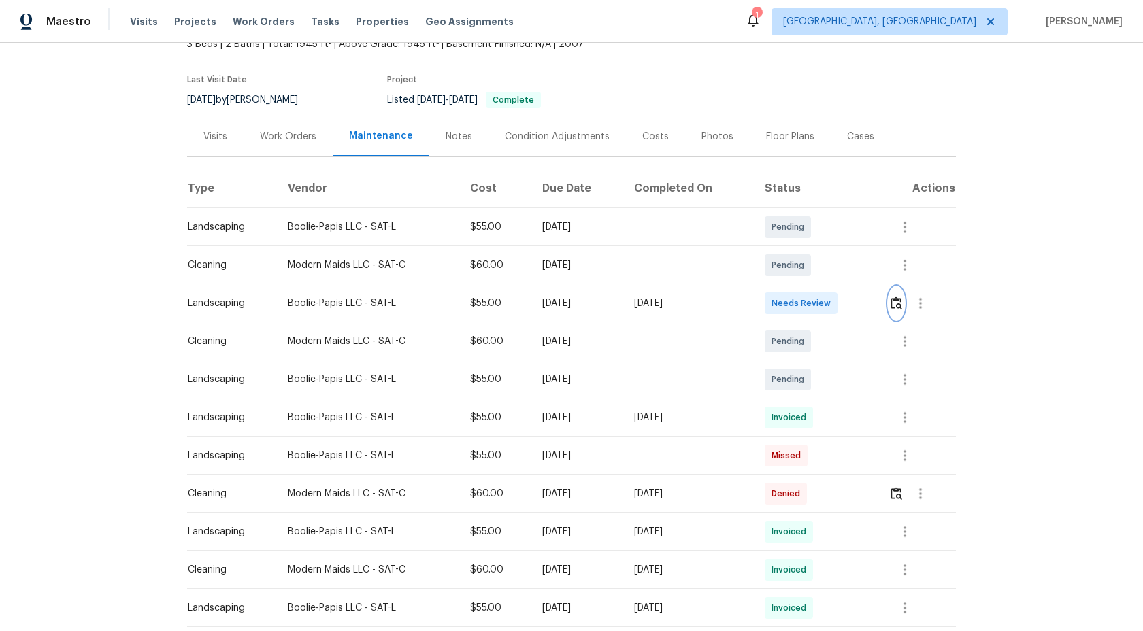
scroll to position [105, 0]
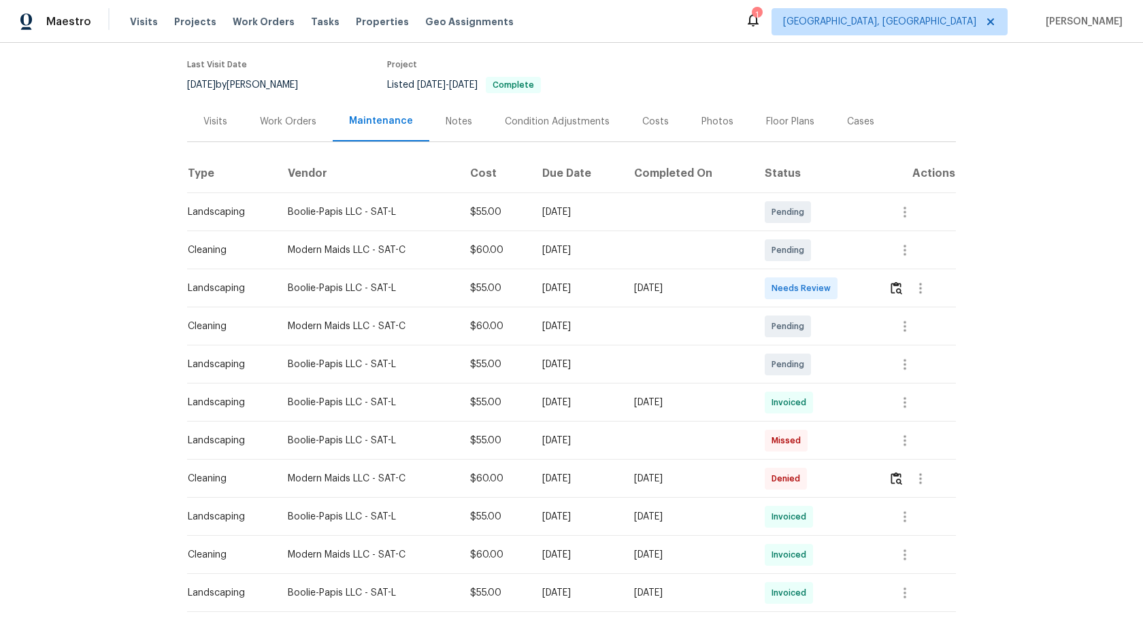
click at [308, 122] on div "Work Orders" at bounding box center [288, 122] width 56 height 14
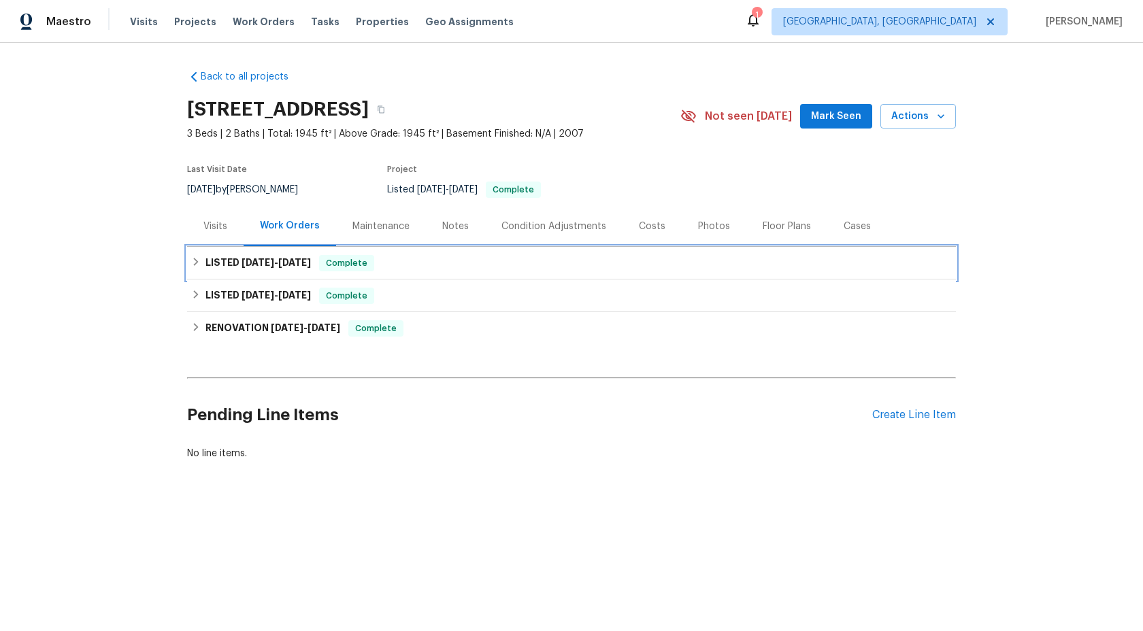
click at [280, 254] on div "LISTED 8/20/25 - 8/25/25 Complete" at bounding box center [571, 263] width 769 height 33
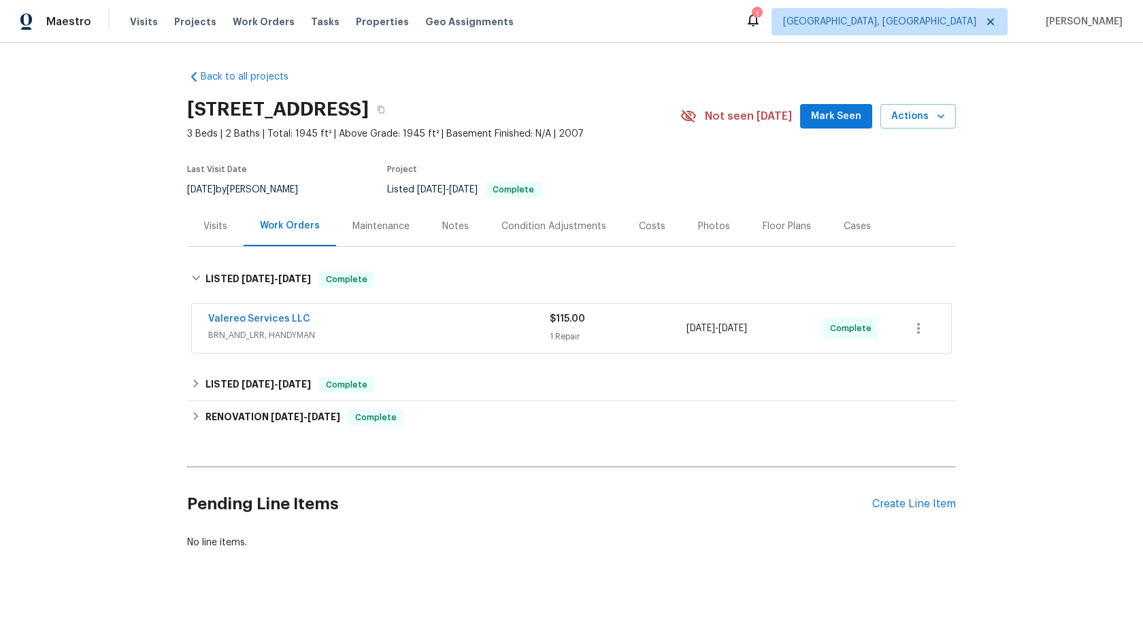
click at [359, 331] on span "BRN_AND_LRR, HANDYMAN" at bounding box center [379, 336] width 342 height 14
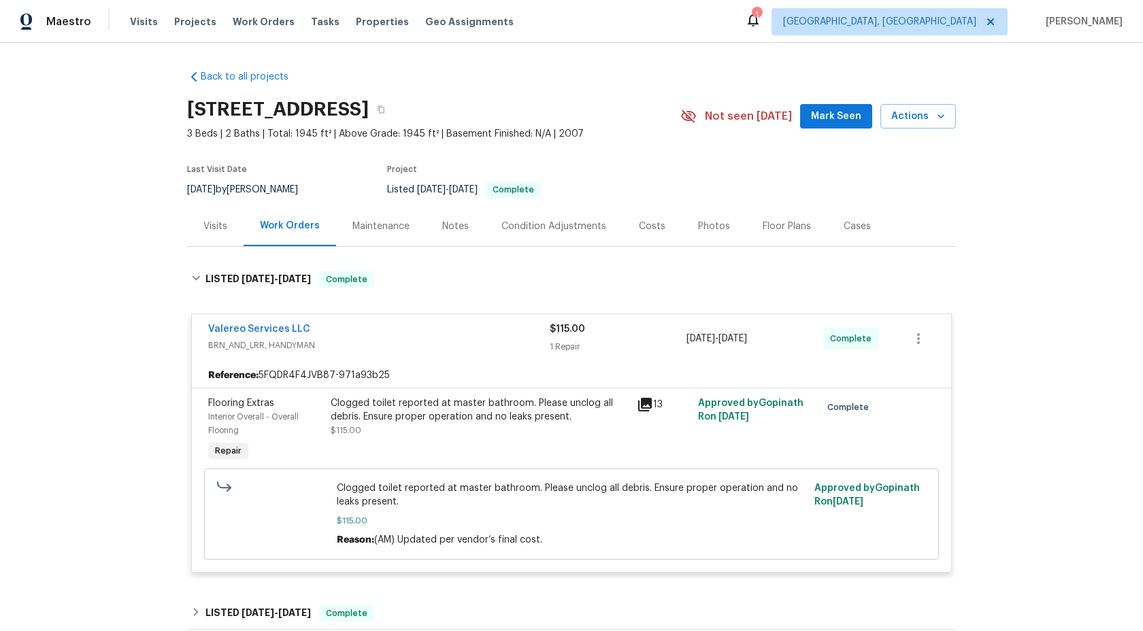
click at [644, 406] on icon at bounding box center [645, 405] width 16 height 16
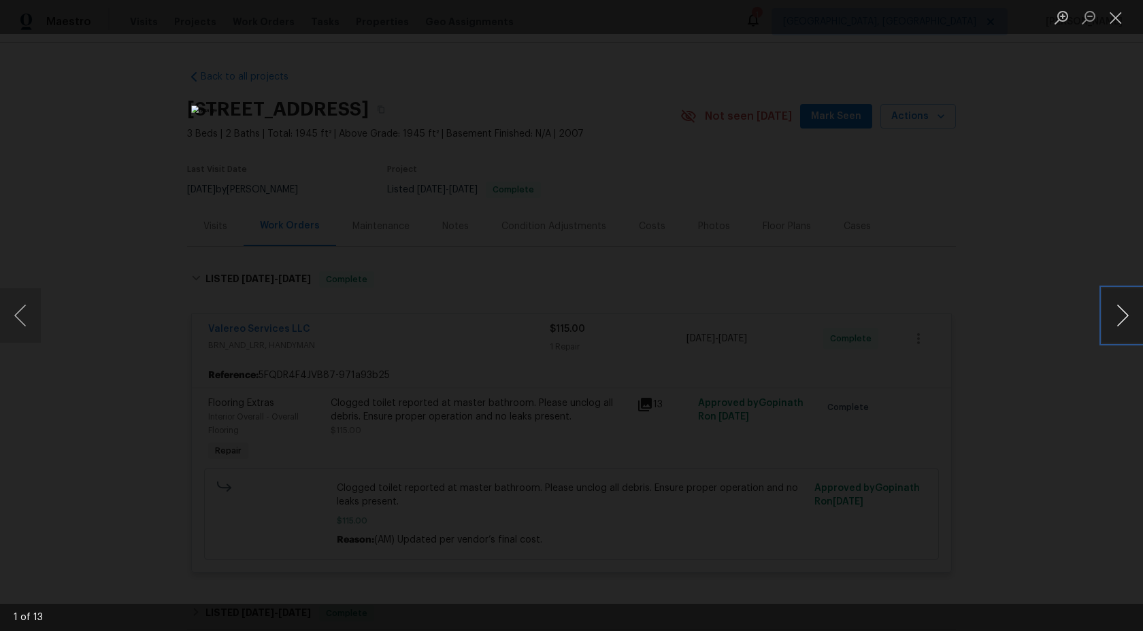
click at [1120, 318] on button "Next image" at bounding box center [1122, 316] width 41 height 54
click at [1068, 318] on div "Lightbox" at bounding box center [571, 315] width 1143 height 631
